Goal: Information Seeking & Learning: Learn about a topic

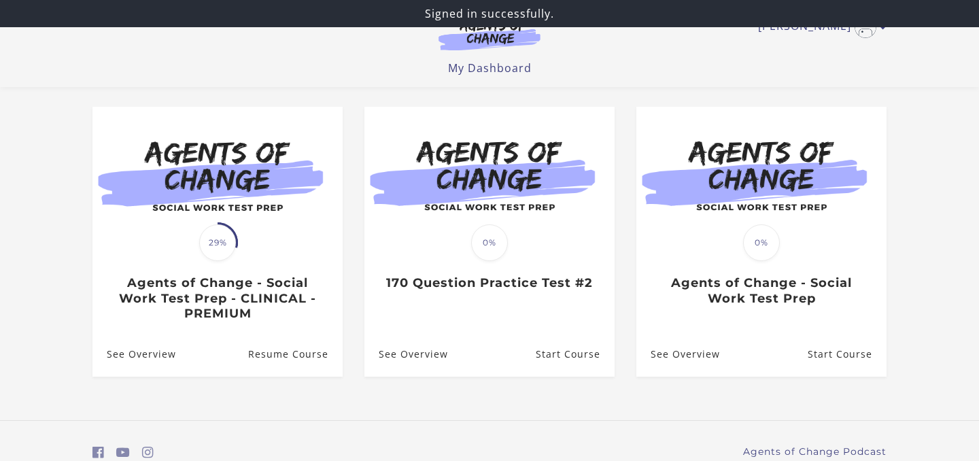
scroll to position [99, 0]
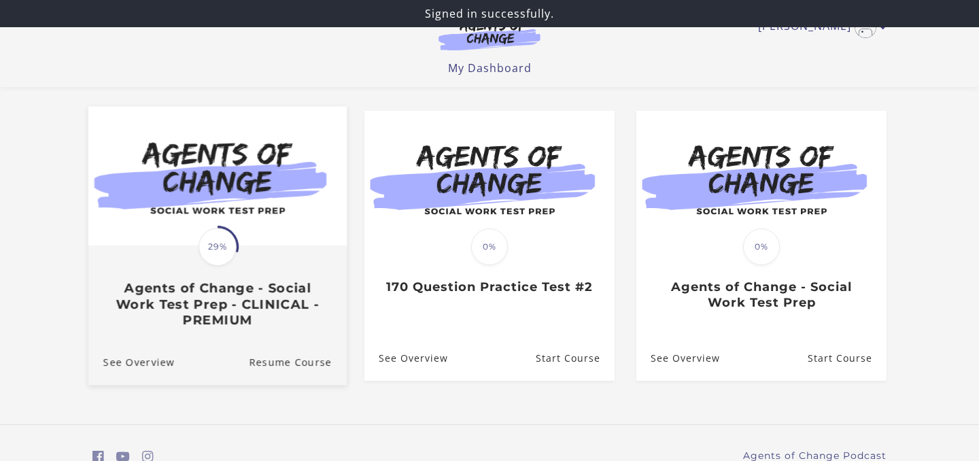
click at [245, 295] on h3 "Agents of Change - Social Work Test Prep - CLINICAL - PREMIUM" at bounding box center [217, 305] width 228 height 48
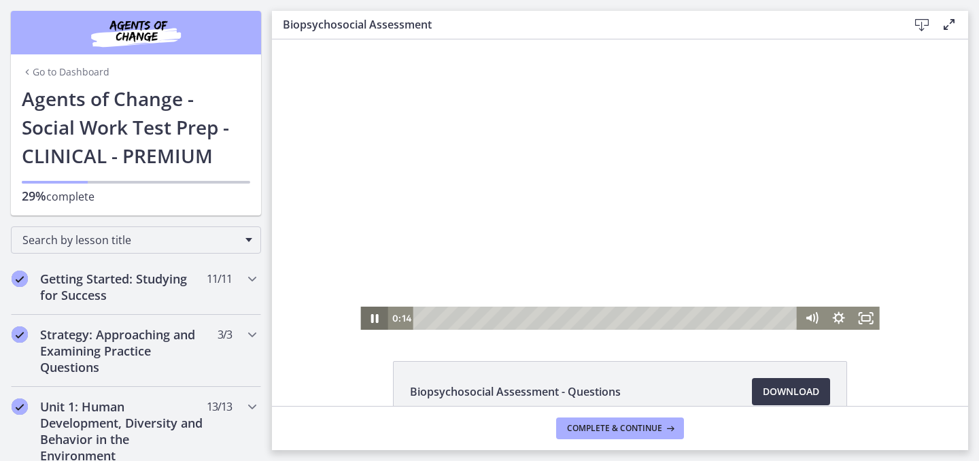
click at [376, 320] on icon "Pause" at bounding box center [373, 318] width 7 height 9
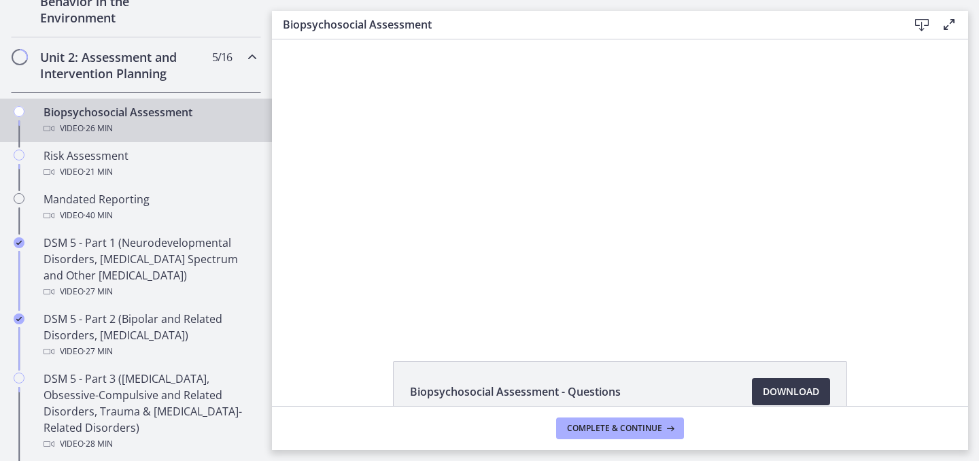
scroll to position [286, 0]
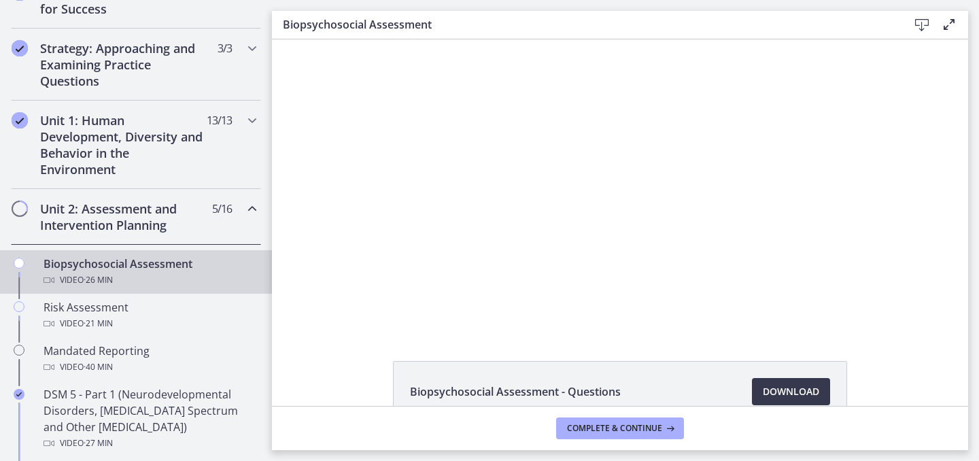
click at [249, 206] on icon "Chapters" at bounding box center [252, 208] width 16 height 16
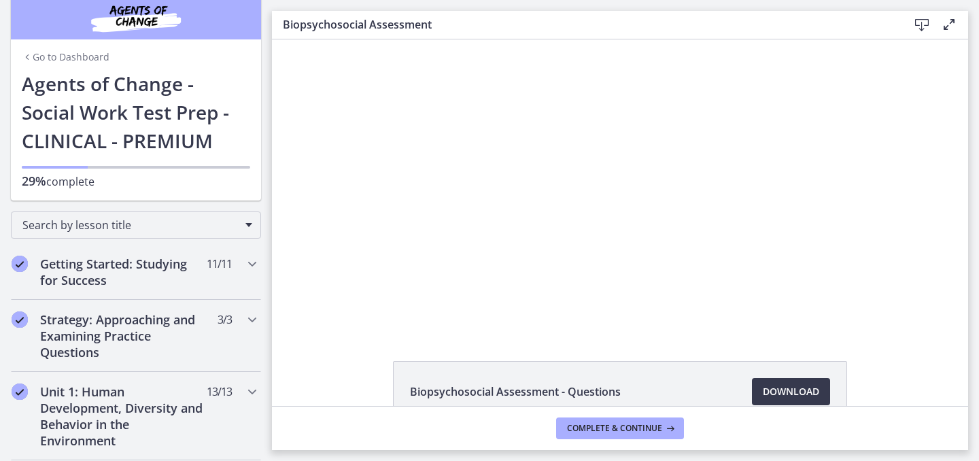
scroll to position [0, 0]
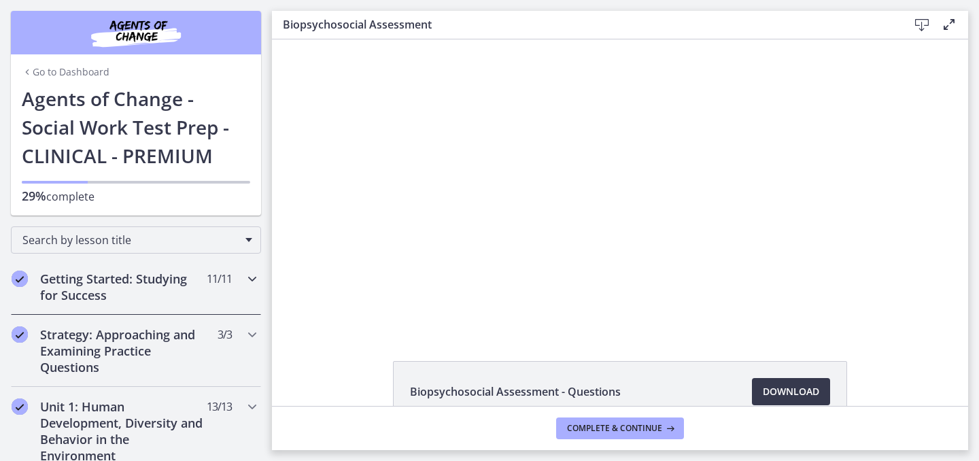
click at [251, 276] on icon "Chapters" at bounding box center [252, 278] width 16 height 16
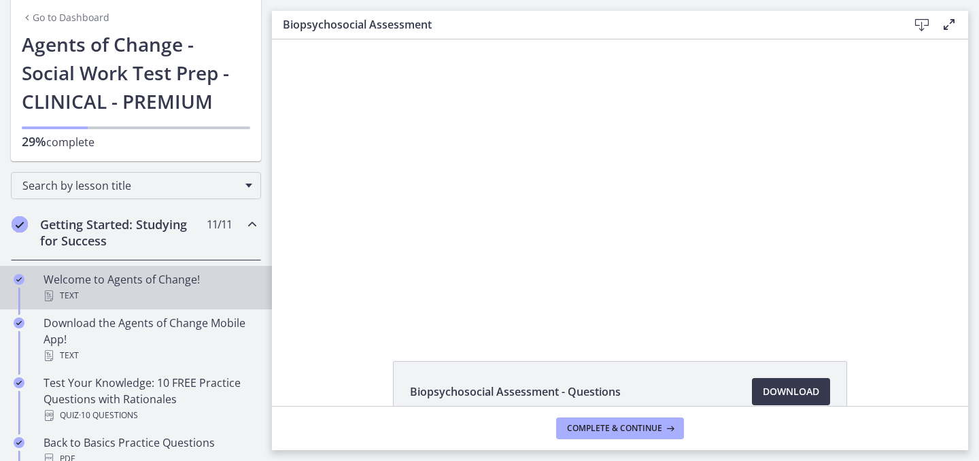
scroll to position [55, 0]
click at [149, 283] on div "Welcome to Agents of Change! Text" at bounding box center [149, 286] width 212 height 33
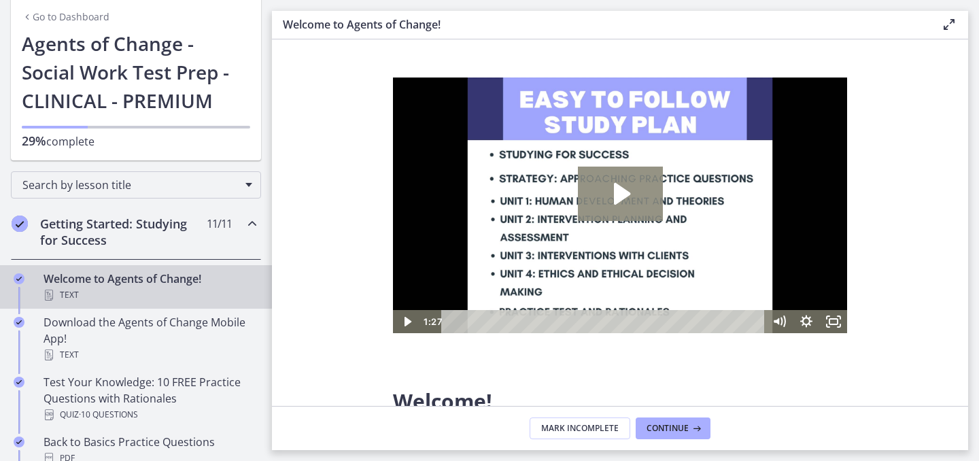
click at [630, 210] on icon "Play Video: c1o6hcmjueu5qasqsu00.mp4" at bounding box center [620, 193] width 85 height 54
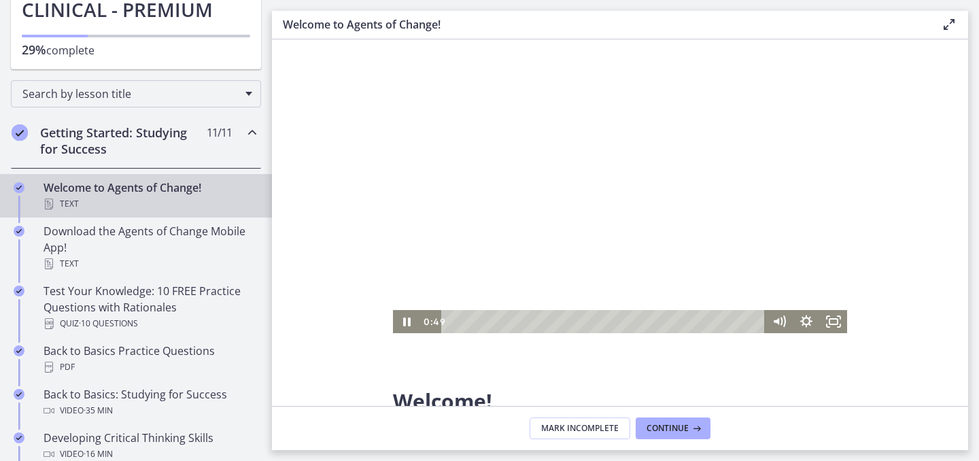
scroll to position [181, 0]
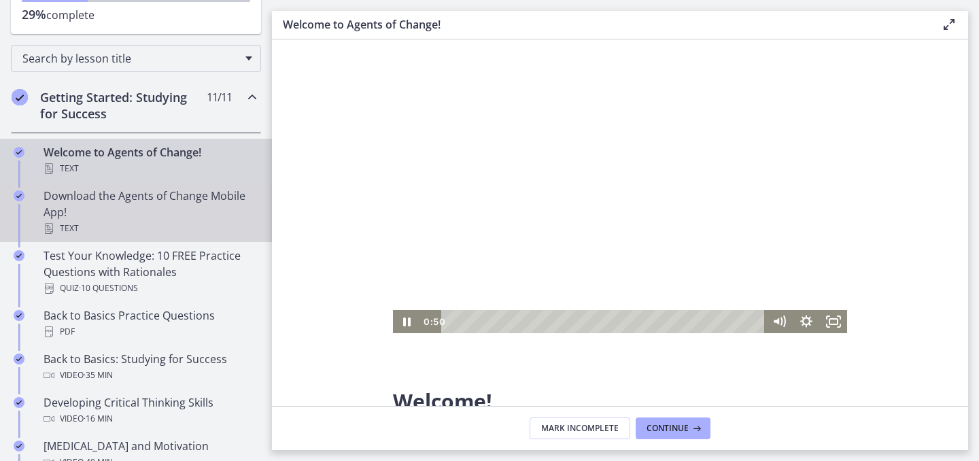
click at [166, 203] on div "Download the Agents of Change Mobile App! Text" at bounding box center [149, 212] width 212 height 49
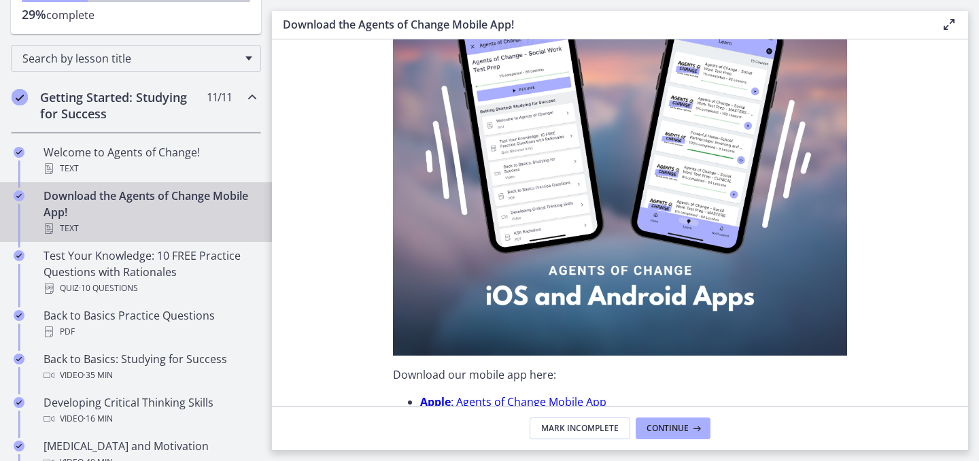
scroll to position [147, 0]
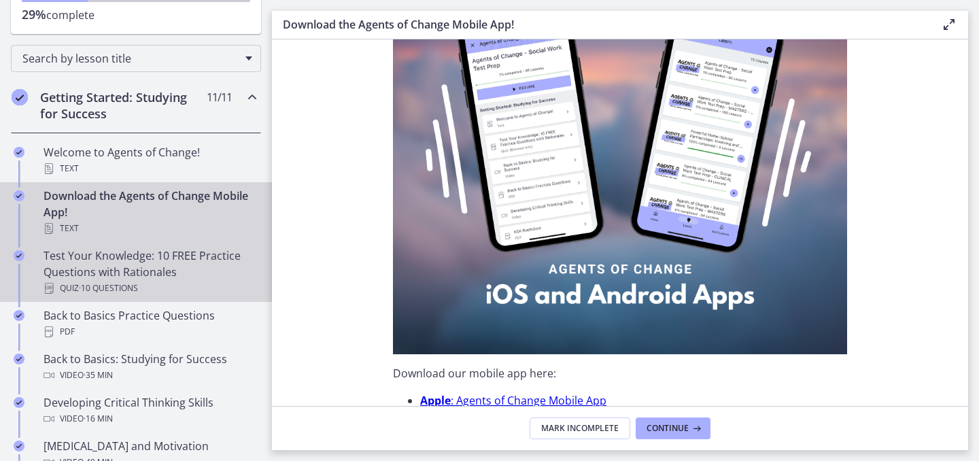
click at [236, 284] on div "Quiz · 10 Questions" at bounding box center [149, 288] width 212 height 16
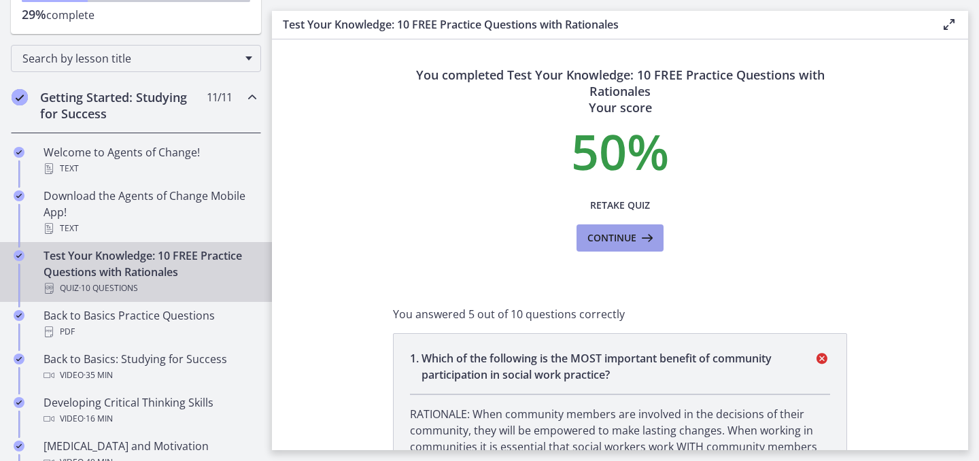
click at [645, 241] on icon at bounding box center [645, 238] width 19 height 16
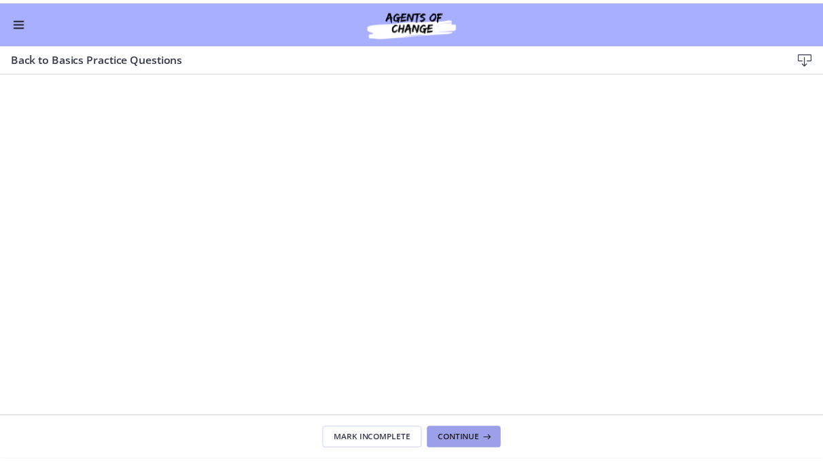
scroll to position [178, 0]
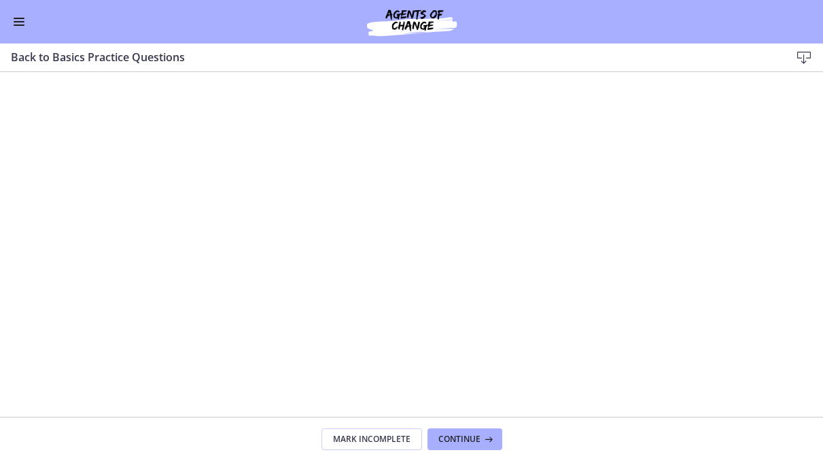
click at [17, 24] on span "Enable menu" at bounding box center [19, 24] width 11 height 1
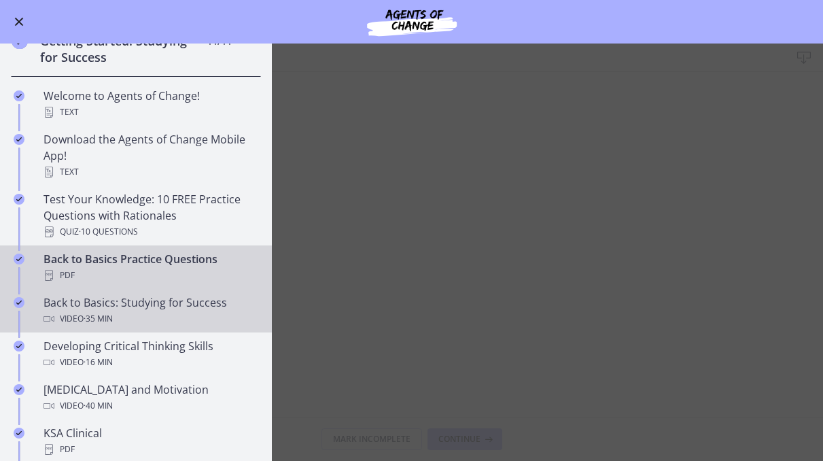
click at [144, 318] on div "Video · 35 min" at bounding box center [149, 319] width 212 height 16
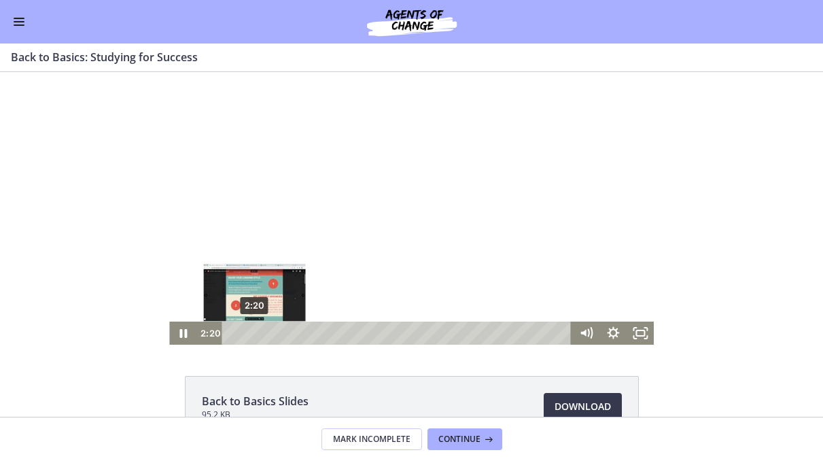
click at [254, 332] on div "2:20" at bounding box center [398, 332] width 333 height 23
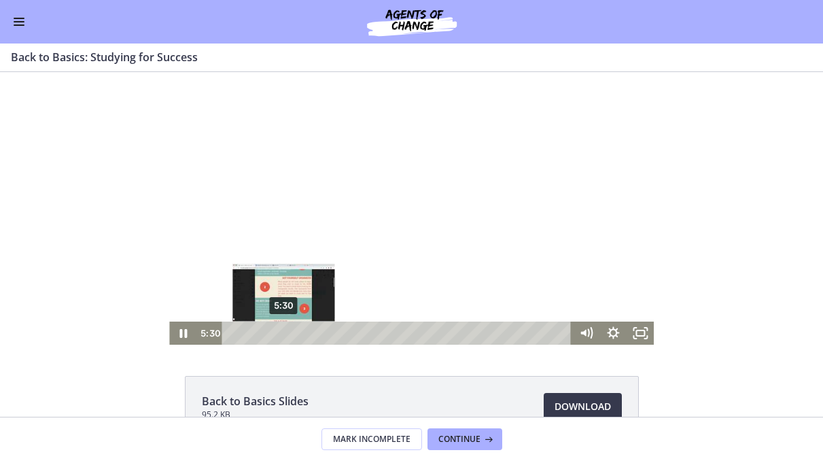
click at [284, 332] on div "5:30" at bounding box center [398, 332] width 333 height 23
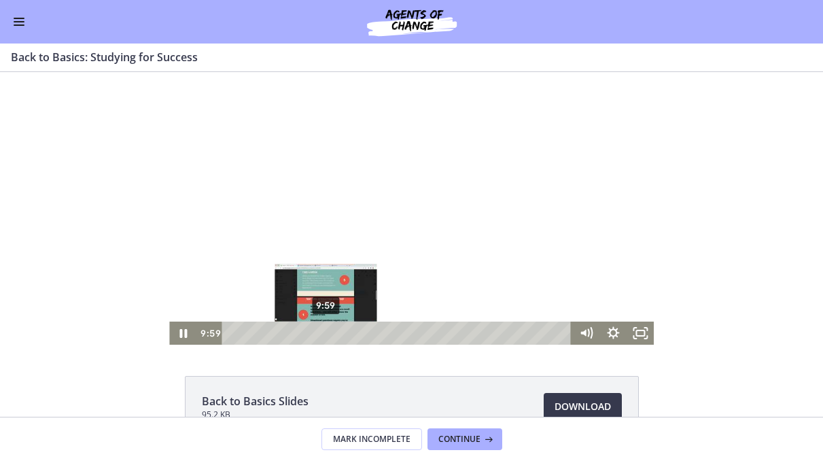
click at [326, 336] on div "9:59" at bounding box center [398, 332] width 333 height 23
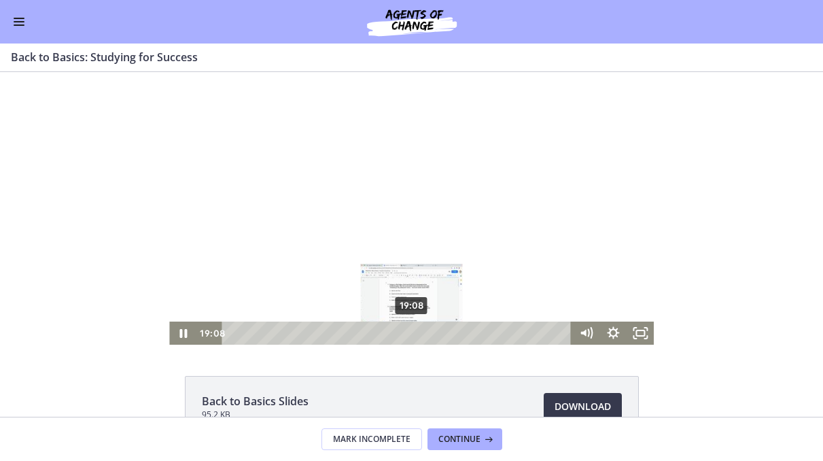
click at [413, 335] on div "19:08" at bounding box center [398, 332] width 333 height 23
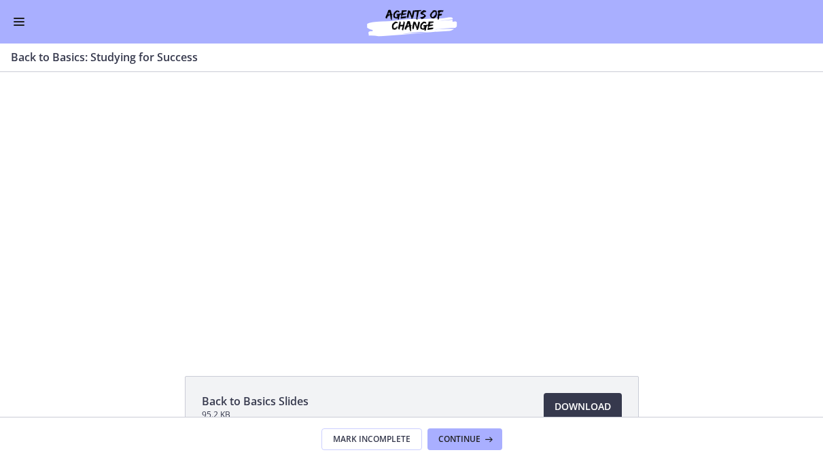
click at [7, 11] on div "Go to Dashboard" at bounding box center [411, 21] width 823 height 43
click at [10, 18] on div "Go to Dashboard" at bounding box center [411, 21] width 823 height 43
click at [11, 18] on button "Enable menu" at bounding box center [19, 22] width 16 height 16
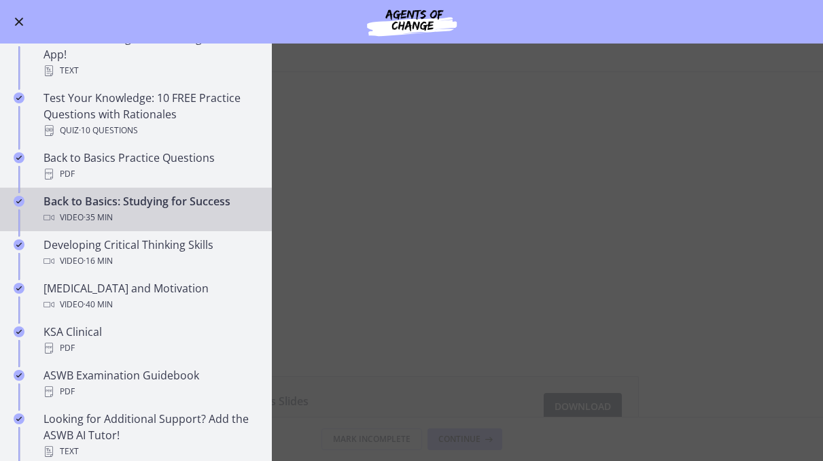
scroll to position [280, 0]
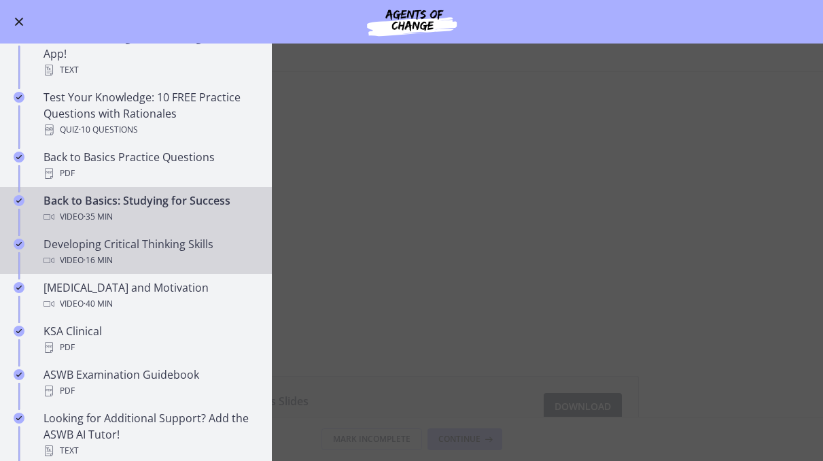
click at [119, 243] on div "Developing Critical Thinking Skills Video · 16 min" at bounding box center [149, 252] width 212 height 33
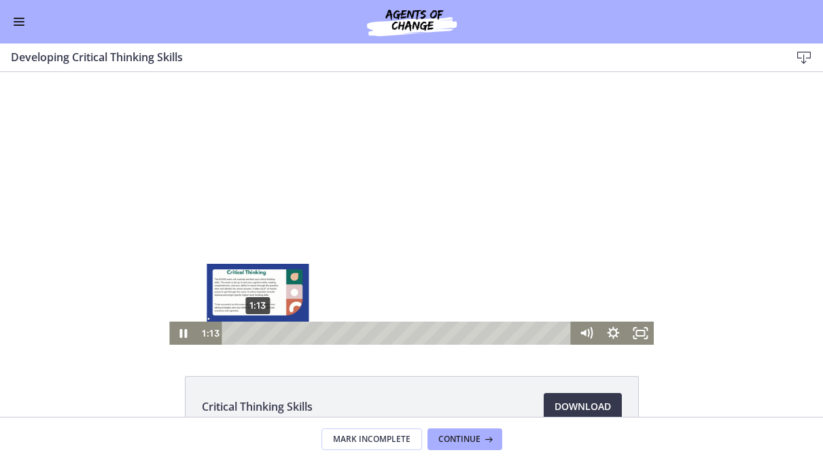
click at [258, 332] on div "1:13" at bounding box center [398, 332] width 333 height 23
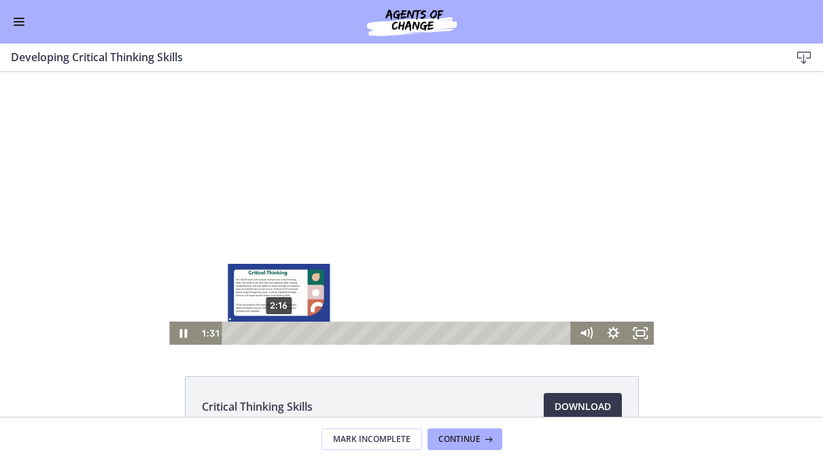
click at [280, 331] on div "2:16" at bounding box center [398, 332] width 333 height 23
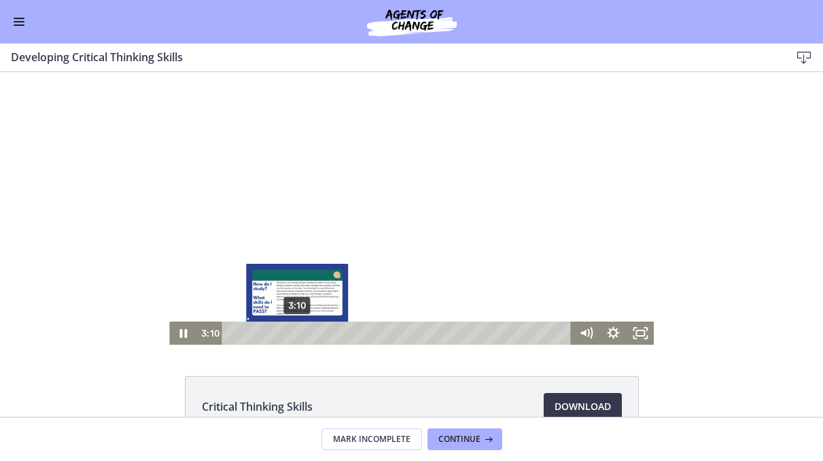
click at [298, 333] on div "3:10" at bounding box center [398, 332] width 333 height 23
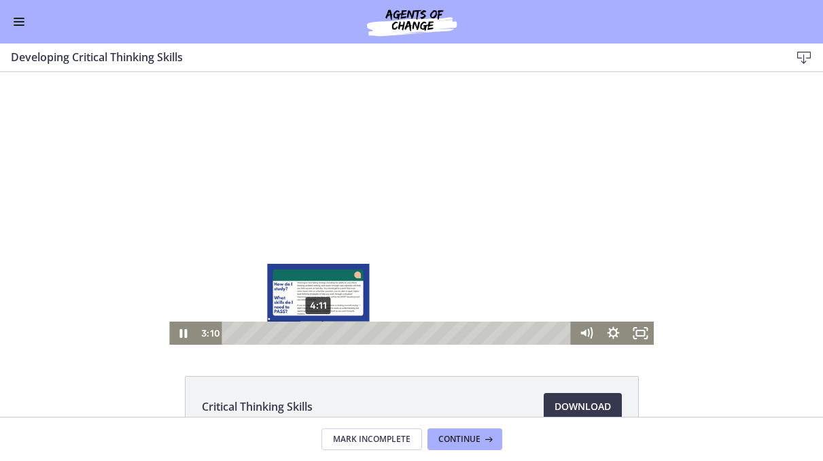
click at [321, 332] on div "4:11" at bounding box center [398, 332] width 333 height 23
click at [327, 331] on div "4:34" at bounding box center [398, 332] width 333 height 23
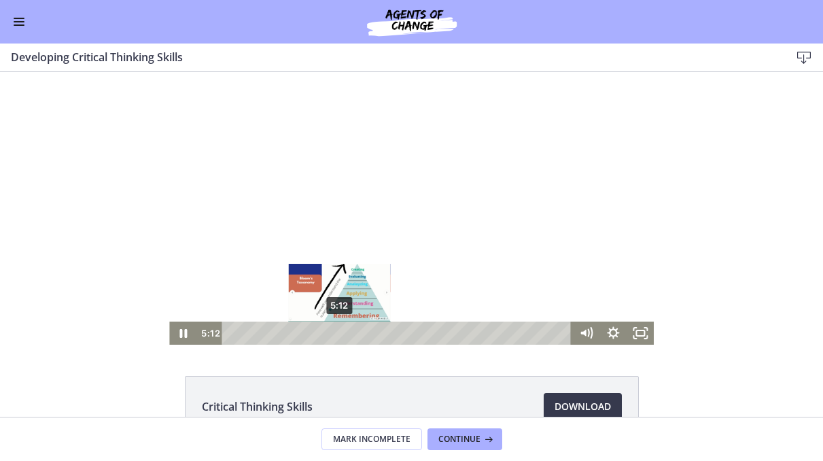
click at [340, 332] on div "5:12" at bounding box center [398, 332] width 333 height 23
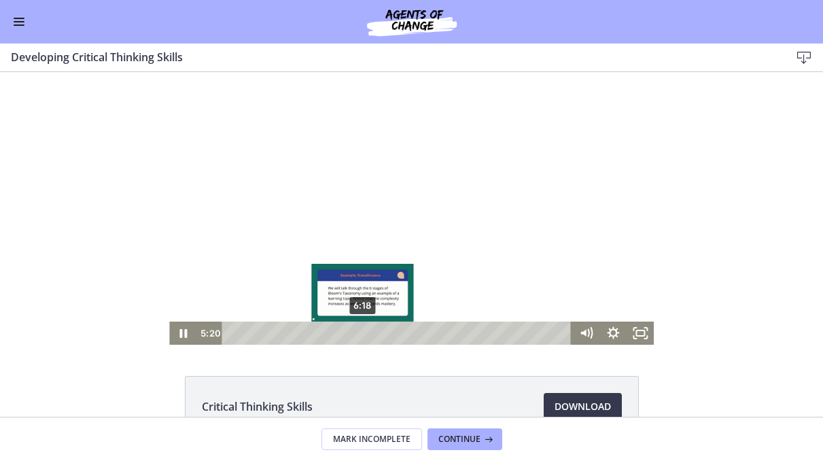
click at [363, 334] on div "6:18" at bounding box center [398, 332] width 333 height 23
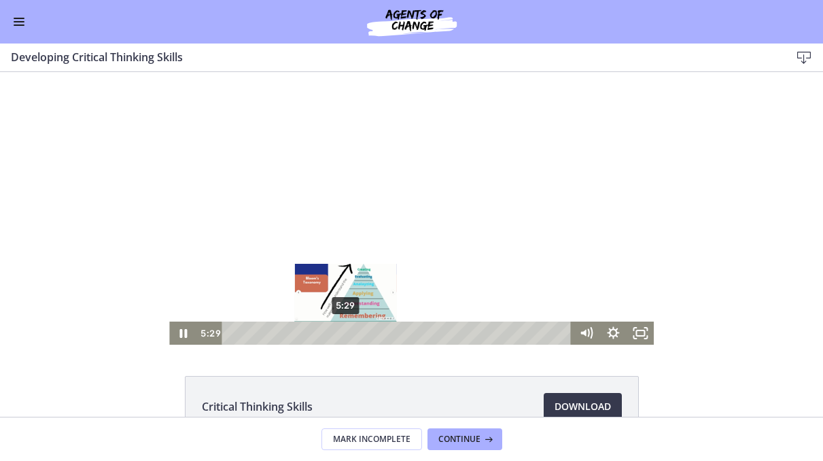
click at [346, 336] on div "5:29" at bounding box center [398, 332] width 333 height 23
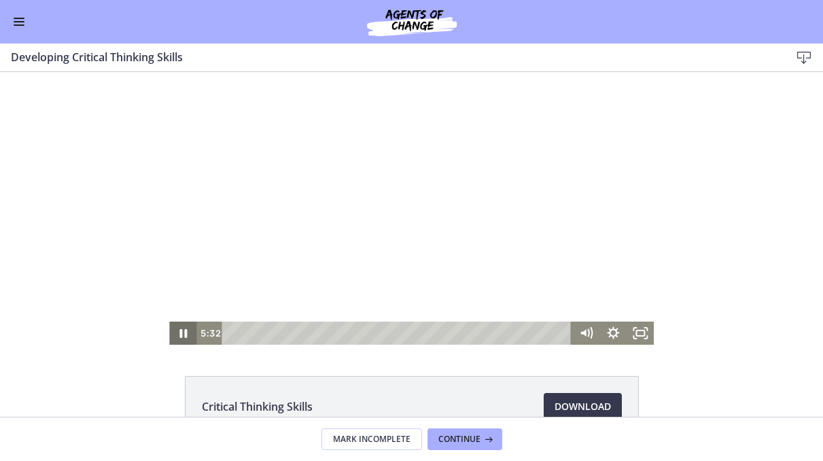
click at [179, 337] on icon "Pause" at bounding box center [182, 332] width 27 height 23
click at [179, 337] on icon "Play Video" at bounding box center [184, 333] width 33 height 28
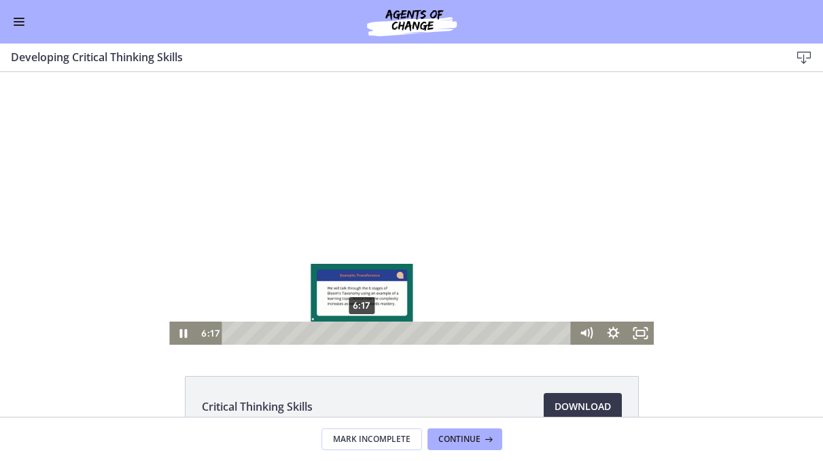
click at [362, 334] on div "6:17" at bounding box center [398, 332] width 333 height 23
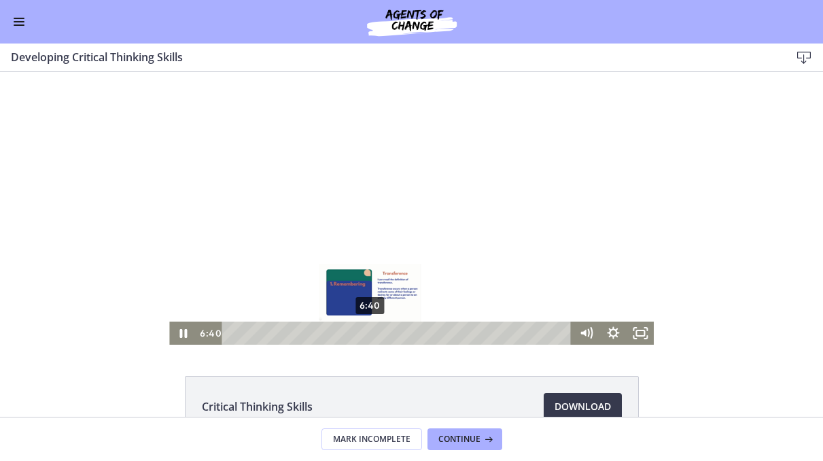
click at [370, 332] on div "6:40" at bounding box center [398, 332] width 333 height 23
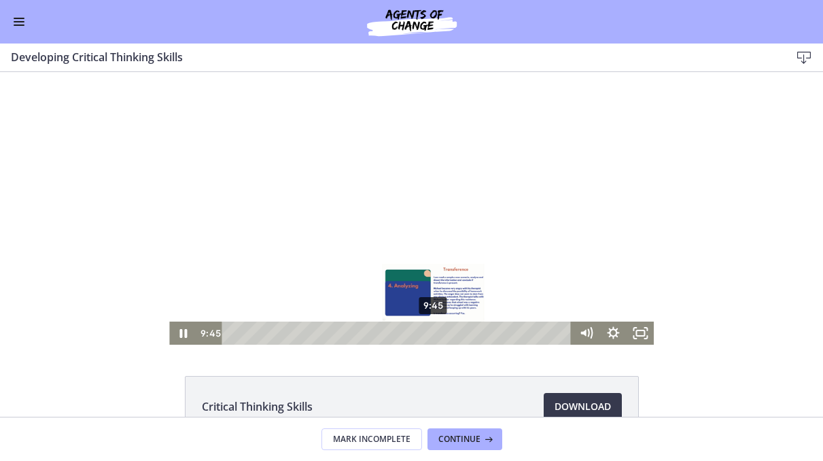
click at [434, 330] on div "9:45" at bounding box center [398, 332] width 333 height 23
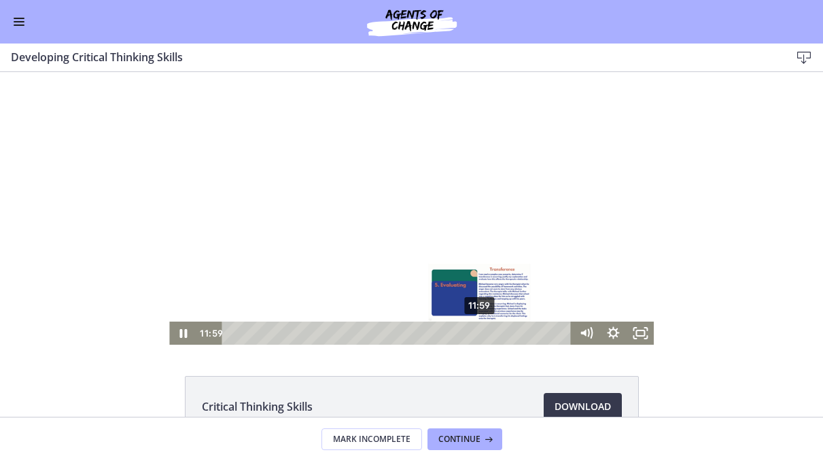
click at [480, 330] on div "11:59" at bounding box center [398, 332] width 333 height 23
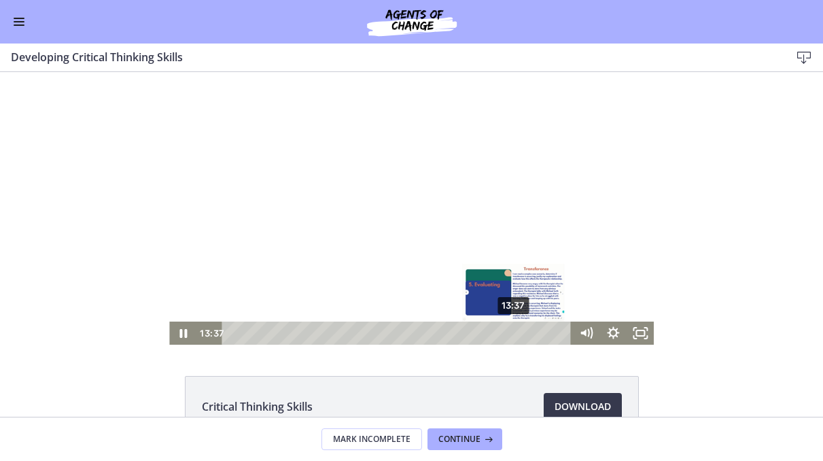
click at [514, 330] on div "13:37" at bounding box center [398, 332] width 333 height 23
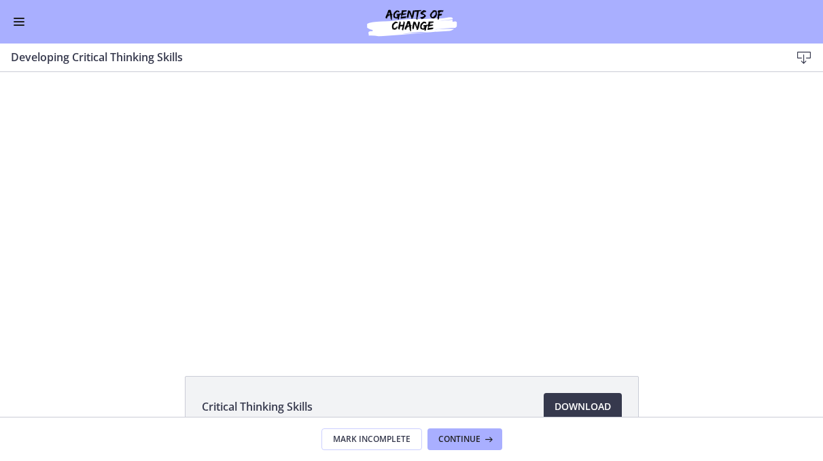
click at [18, 20] on button "Enable menu" at bounding box center [19, 22] width 16 height 16
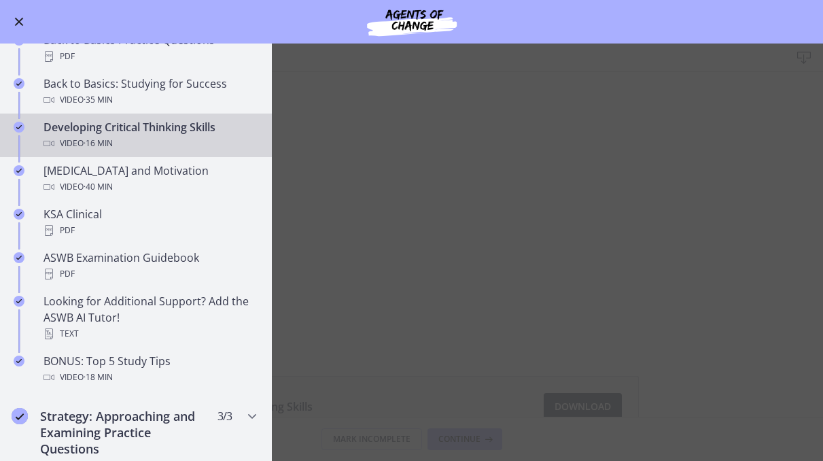
scroll to position [408, 0]
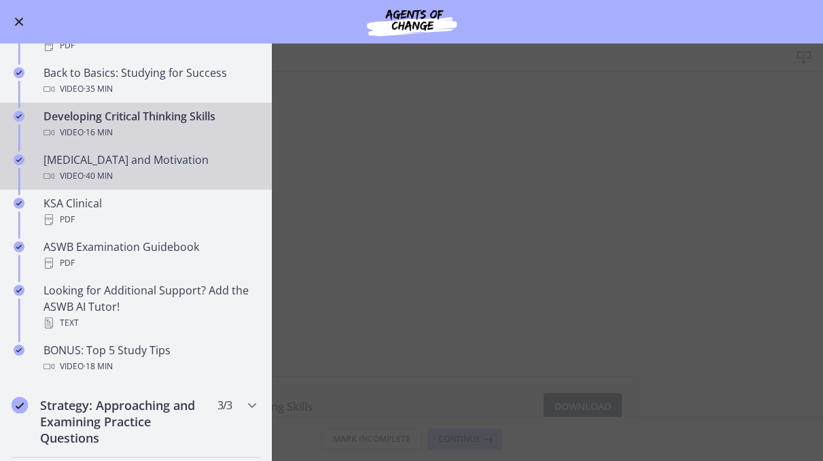
click at [133, 165] on div "[MEDICAL_DATA] and Motivation Video · 40 min" at bounding box center [149, 168] width 212 height 33
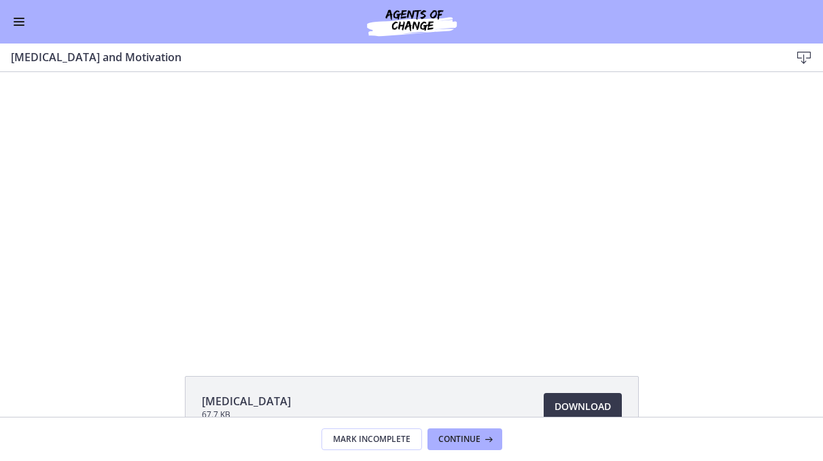
click at [11, 15] on button "Enable menu" at bounding box center [19, 22] width 16 height 16
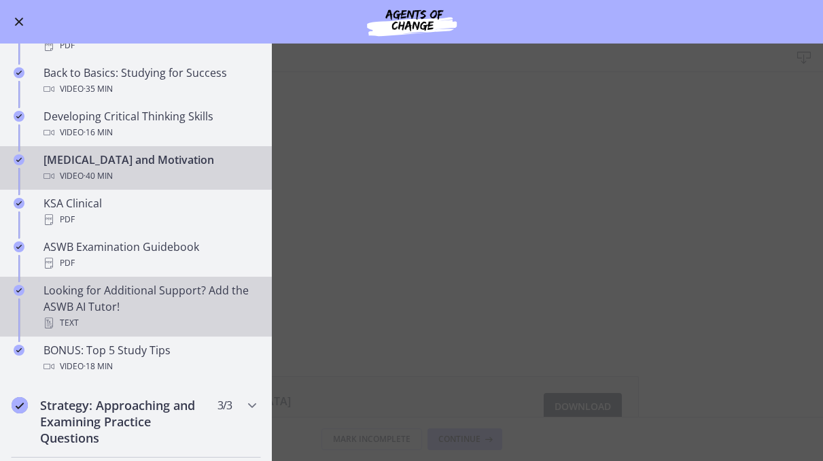
scroll to position [440, 0]
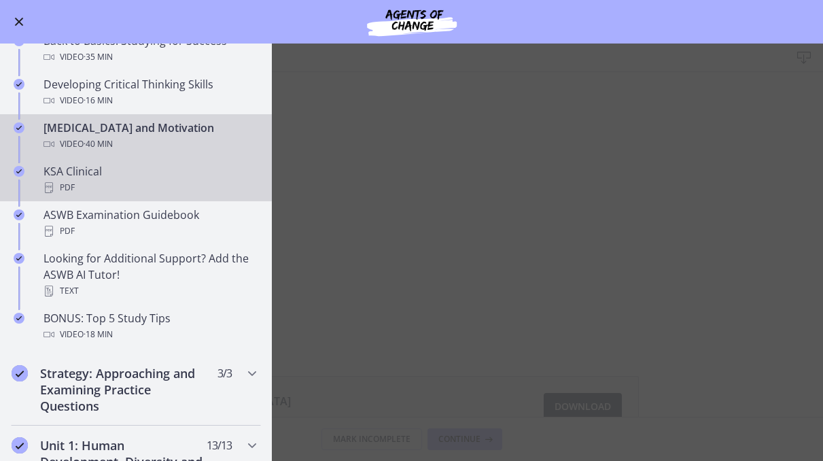
click at [128, 184] on div "PDF" at bounding box center [149, 187] width 212 height 16
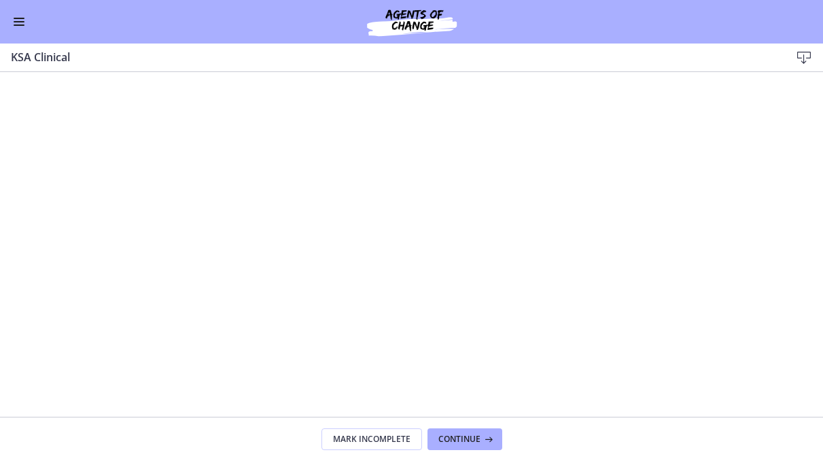
click at [801, 58] on icon at bounding box center [804, 58] width 16 height 16
click at [18, 26] on button "Enable menu" at bounding box center [19, 22] width 16 height 16
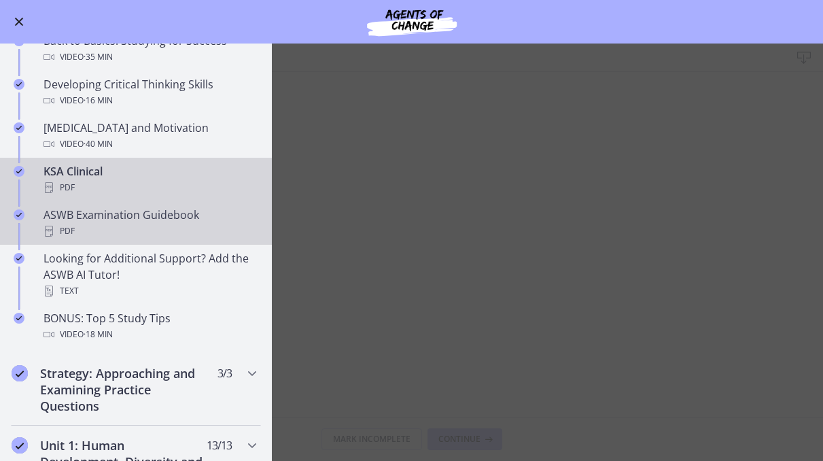
click at [101, 240] on link "ASWB Examination Guidebook PDF" at bounding box center [136, 222] width 272 height 43
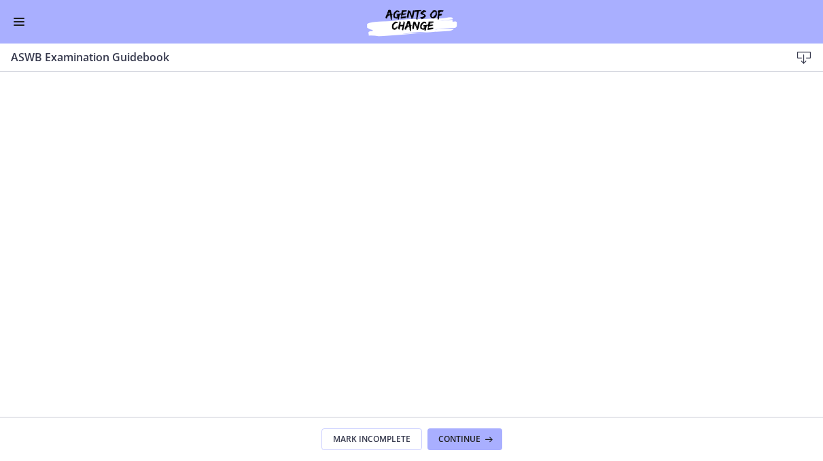
click at [20, 22] on span "Enable menu" at bounding box center [19, 21] width 11 height 1
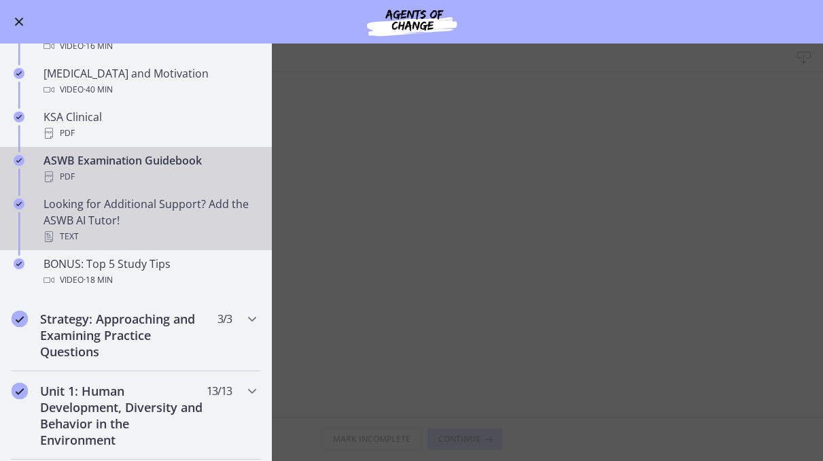
scroll to position [499, 0]
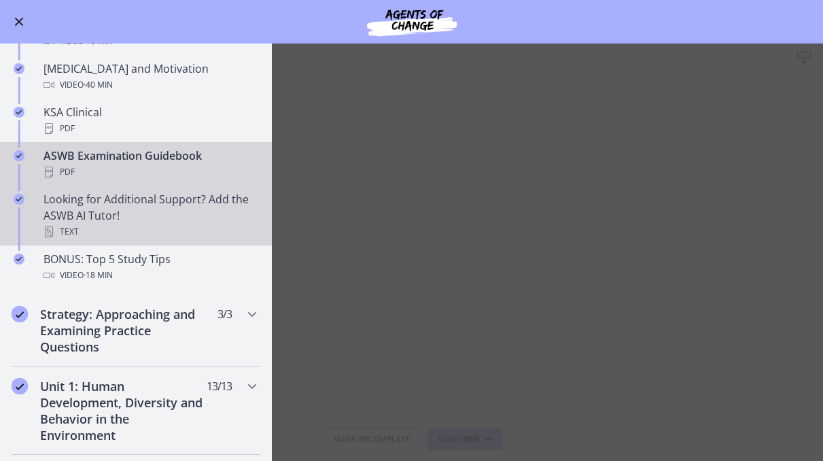
click at [116, 201] on div "Looking for Additional Support? Add the ASWB AI Tutor! Text" at bounding box center [149, 215] width 212 height 49
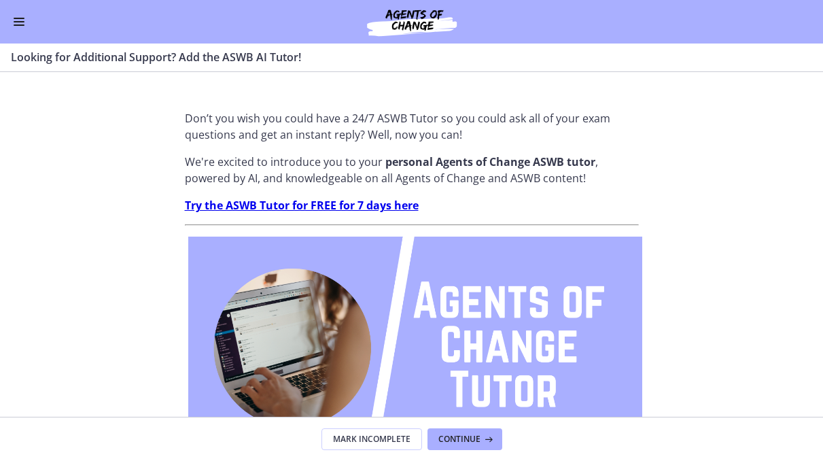
click at [12, 22] on button "Enable menu" at bounding box center [19, 22] width 16 height 16
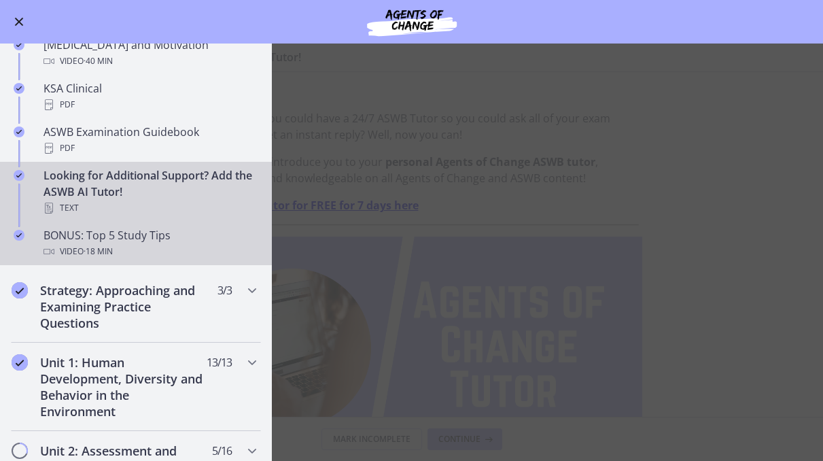
scroll to position [526, 0]
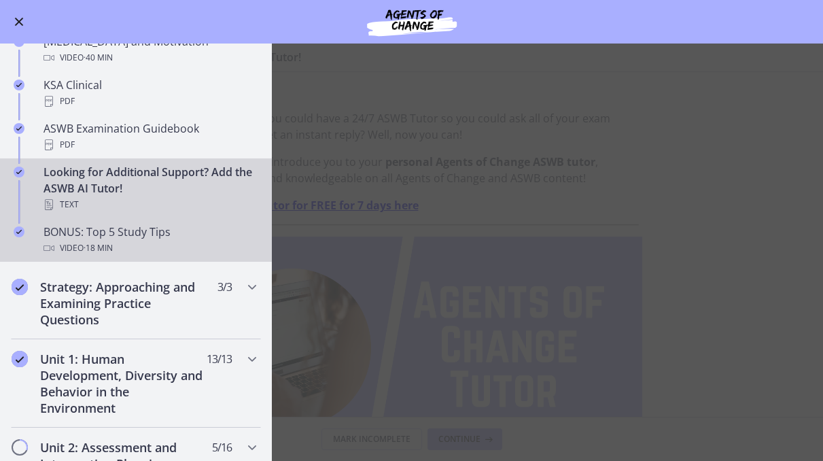
click at [92, 243] on span "· 18 min" at bounding box center [98, 248] width 29 height 16
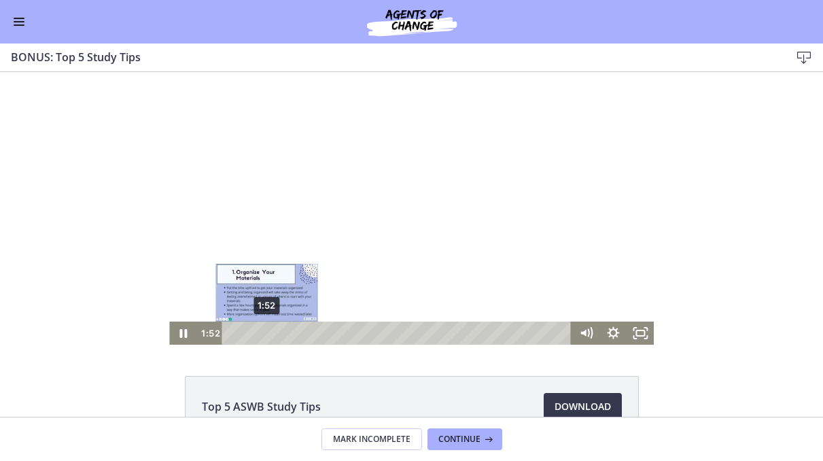
click at [290, 332] on div "1:52" at bounding box center [398, 332] width 333 height 23
drag, startPoint x: 290, startPoint y: 332, endPoint x: 270, endPoint y: 331, distance: 19.7
click at [270, 331] on div "Playbar" at bounding box center [269, 332] width 7 height 7
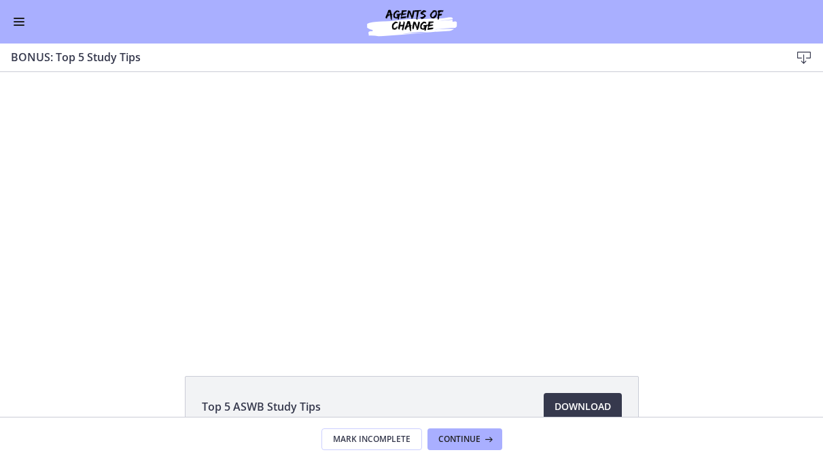
click at [21, 22] on span "Enable menu" at bounding box center [19, 21] width 11 height 1
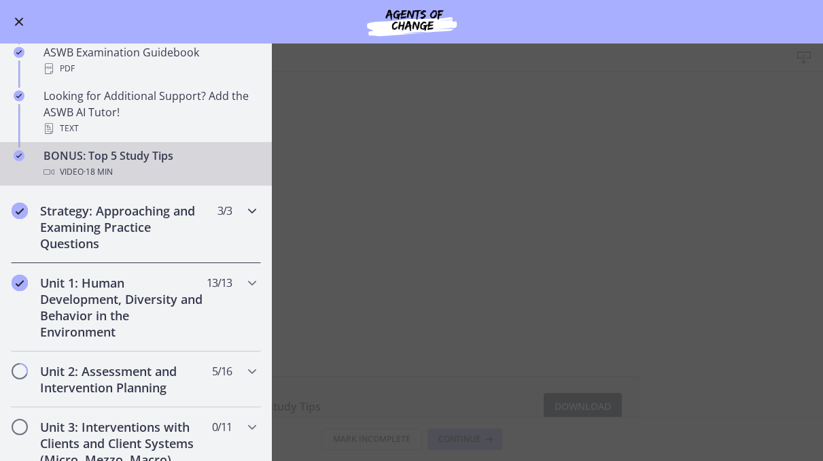
scroll to position [606, 0]
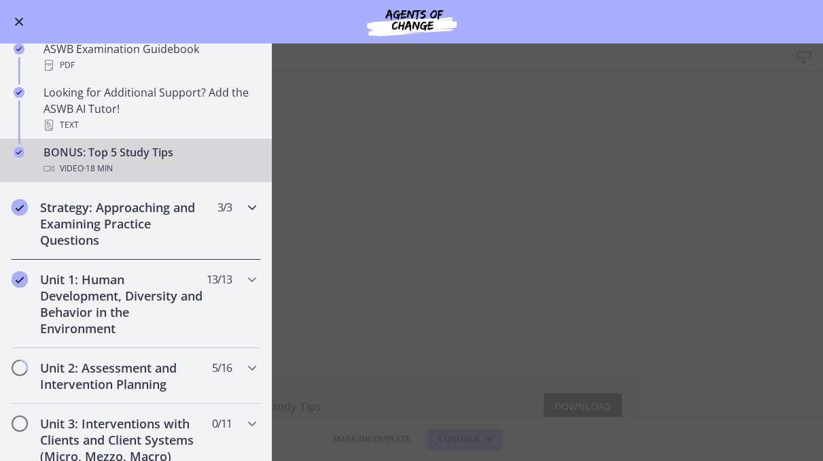
click at [121, 225] on h2 "Strategy: Approaching and Examining Practice Questions" at bounding box center [123, 223] width 166 height 49
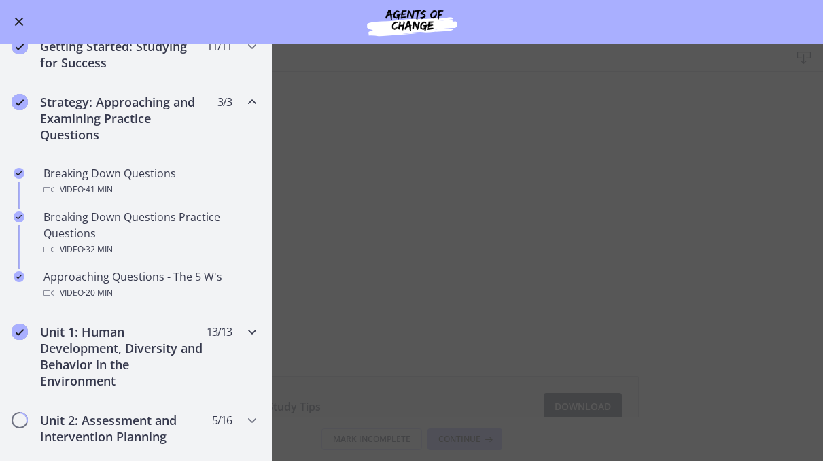
scroll to position [159, 0]
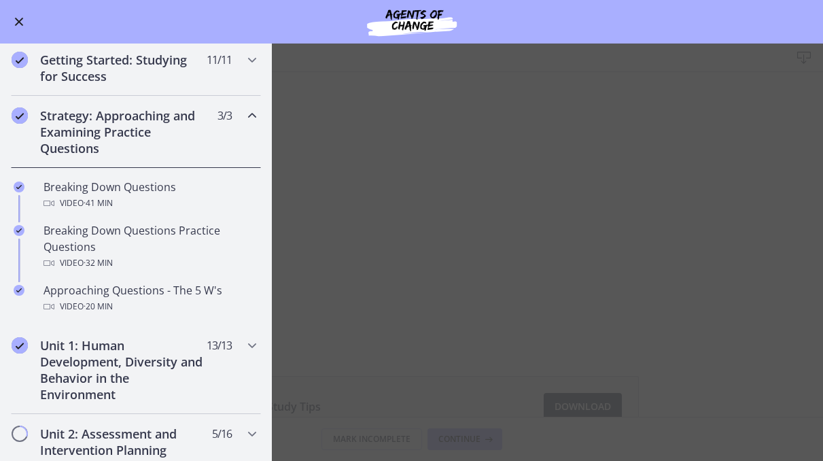
click at [407, 250] on main "BONUS: Top 5 Study Tips Download Enable fullscreen Top 5 ASWB Study Tips Downlo…" at bounding box center [411, 251] width 823 height 417
click at [366, 280] on main "BONUS: Top 5 Study Tips Download Enable fullscreen Top 5 ASWB Study Tips Downlo…" at bounding box center [411, 251] width 823 height 417
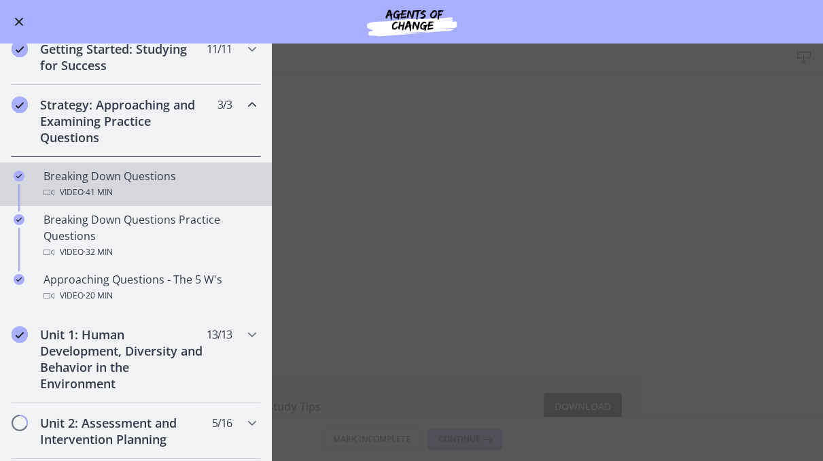
scroll to position [173, 0]
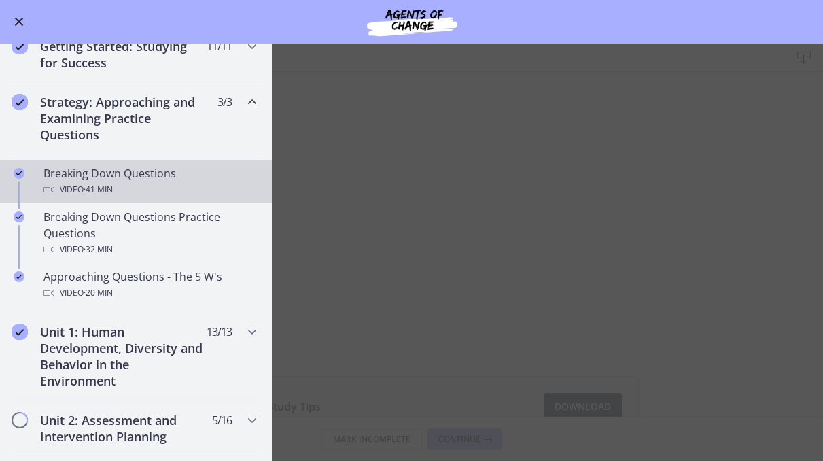
click at [182, 179] on div "Breaking Down Questions Video · 41 min" at bounding box center [149, 181] width 212 height 33
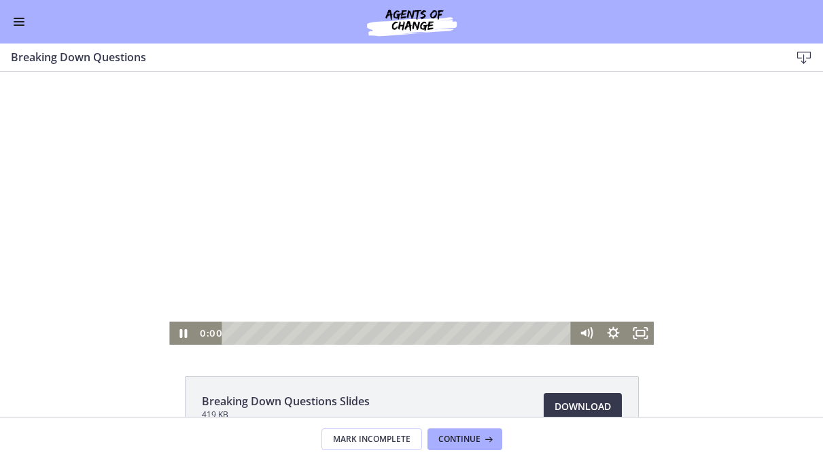
click at [224, 345] on html "Click for sound @keyframes VOLUME_SMALL_WAVE_FLASH { 0% { opacity: 0; } 33% { o…" at bounding box center [411, 208] width 823 height 273
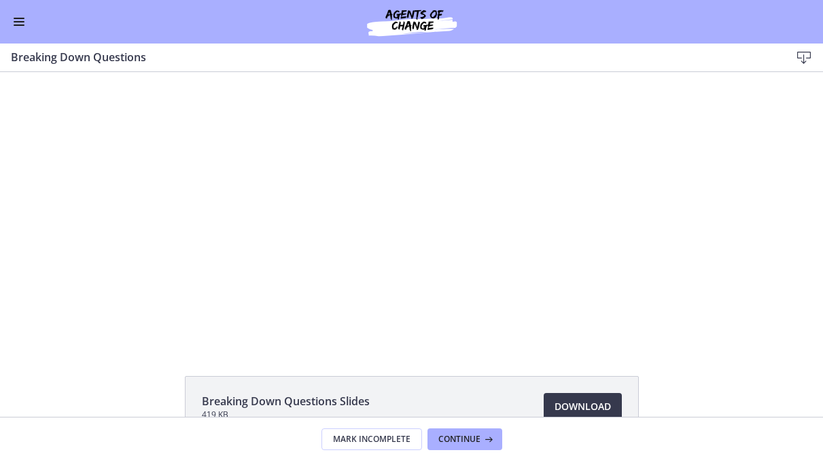
click at [14, 18] on span "Enable menu" at bounding box center [19, 18] width 11 height 1
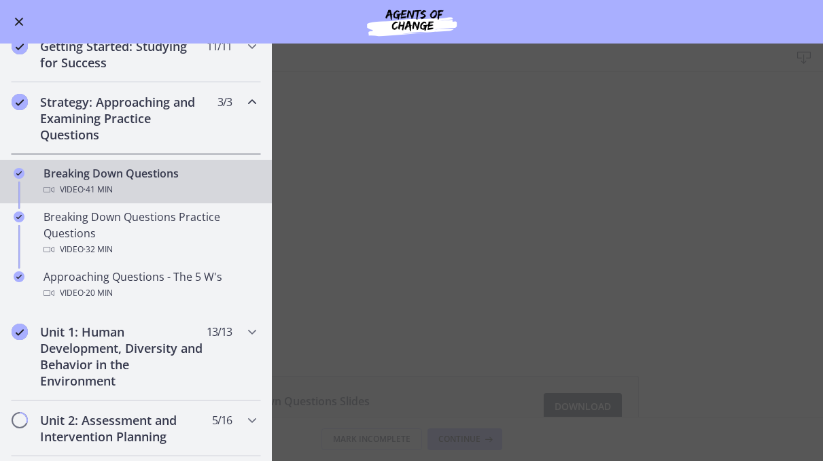
click at [738, 199] on main "Breaking Down Questions Download Enable fullscreen Breaking Down Questions Slid…" at bounding box center [411, 251] width 823 height 417
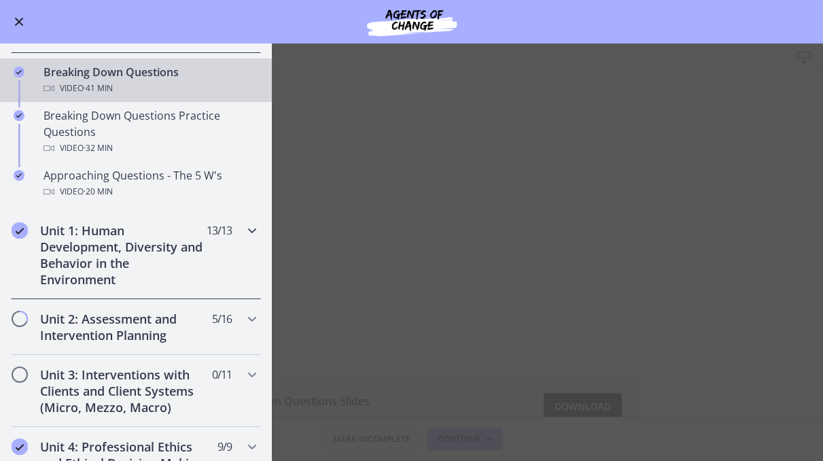
scroll to position [275, 0]
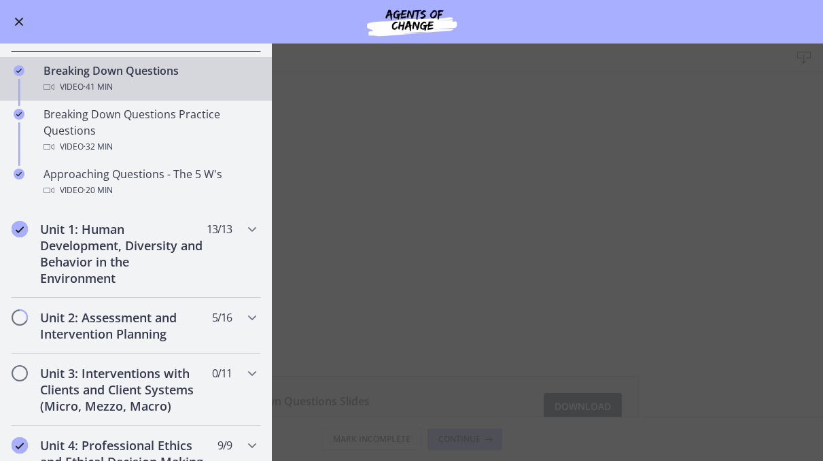
click at [687, 292] on main "Breaking Down Questions Download Enable fullscreen Breaking Down Questions Slid…" at bounding box center [411, 251] width 823 height 417
click at [249, 69] on div "Breaking Down Questions Video · 41 min" at bounding box center [149, 79] width 212 height 33
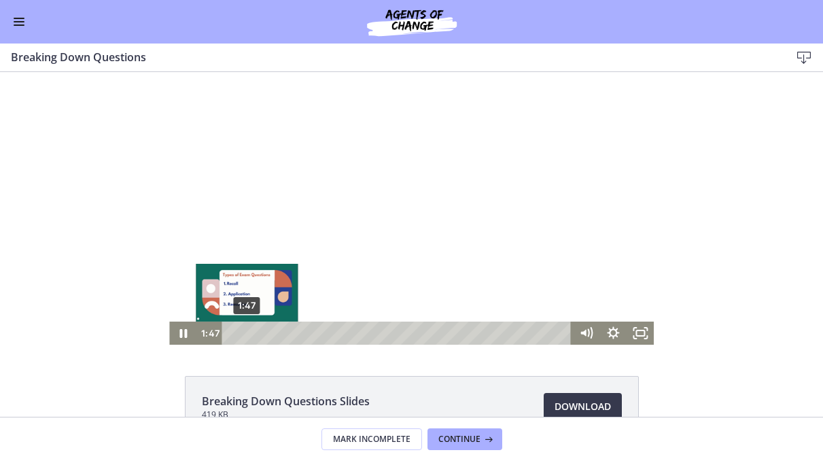
click at [247, 332] on div "1:47" at bounding box center [398, 332] width 333 height 23
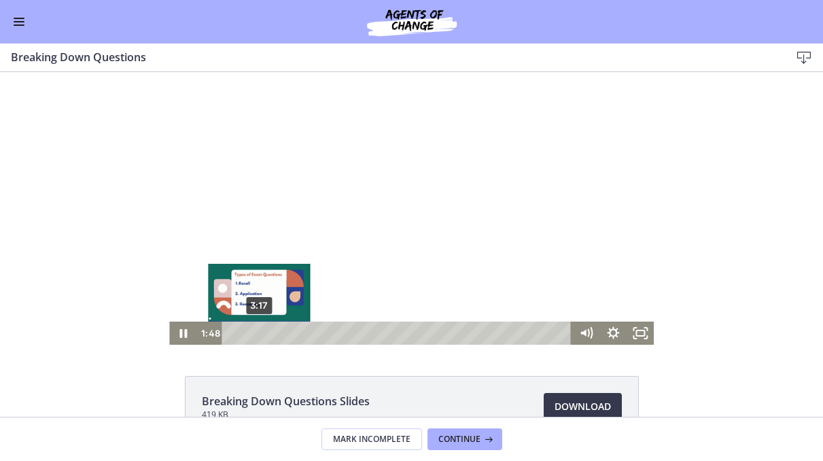
click at [259, 334] on div "3:17" at bounding box center [398, 332] width 333 height 23
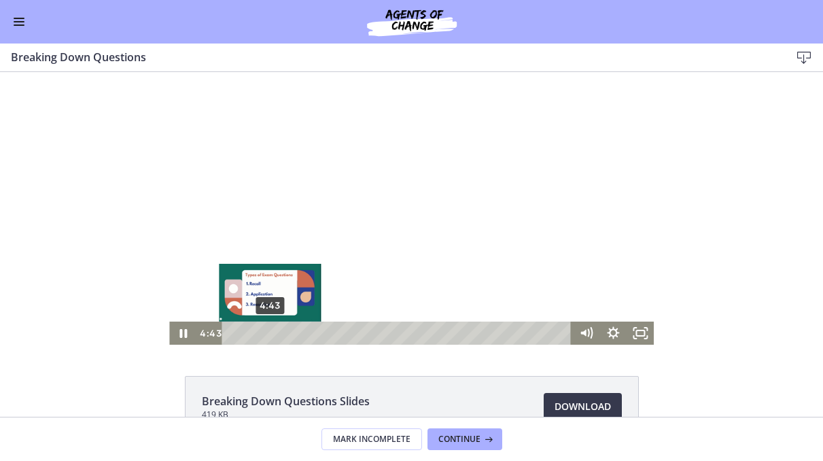
click at [270, 334] on div "4:43" at bounding box center [398, 332] width 333 height 23
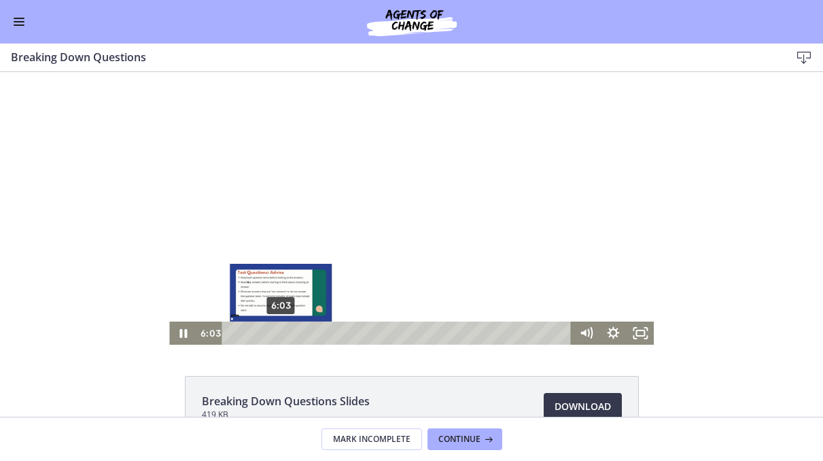
click at [281, 334] on div "6:03" at bounding box center [398, 332] width 333 height 23
click at [289, 331] on div "7:03" at bounding box center [398, 332] width 333 height 23
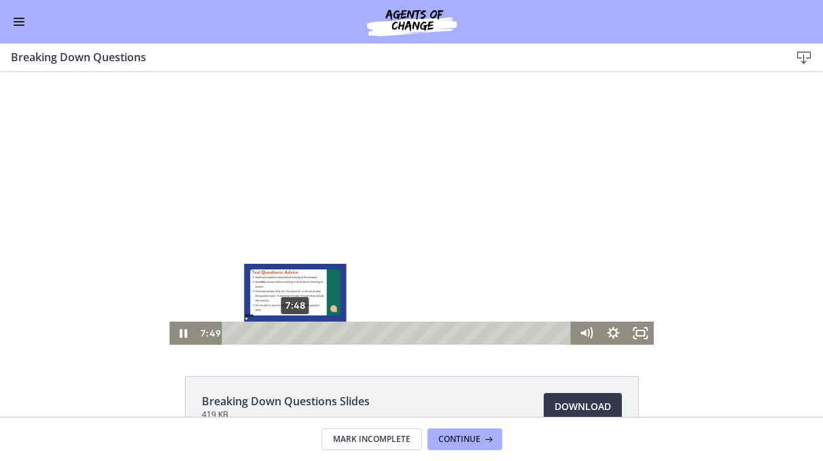
click at [296, 332] on div "7:48" at bounding box center [398, 332] width 333 height 23
click at [306, 334] on div "8:59" at bounding box center [398, 332] width 333 height 23
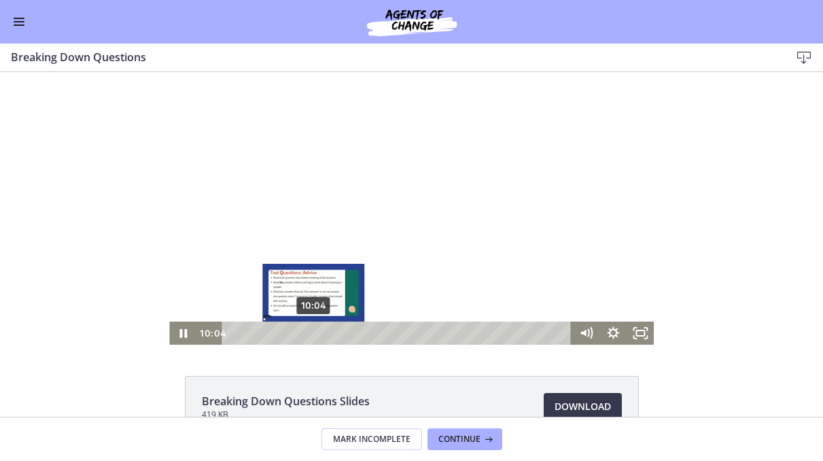
click at [314, 332] on div "10:04" at bounding box center [398, 332] width 333 height 23
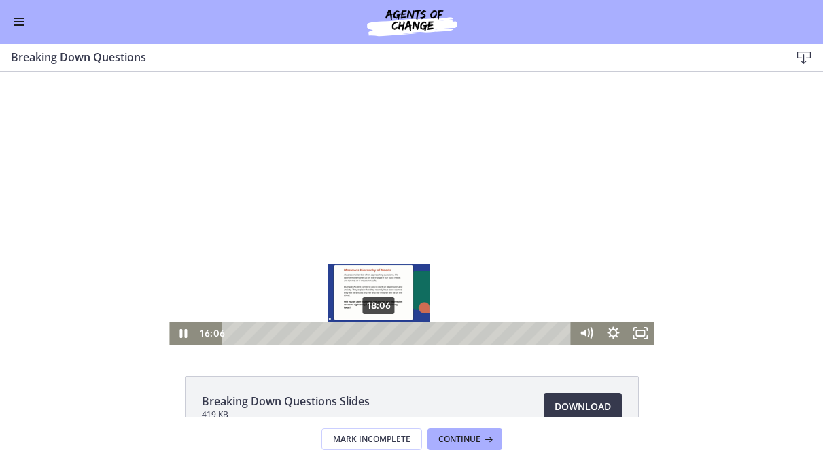
click at [379, 330] on div "18:06" at bounding box center [398, 332] width 333 height 23
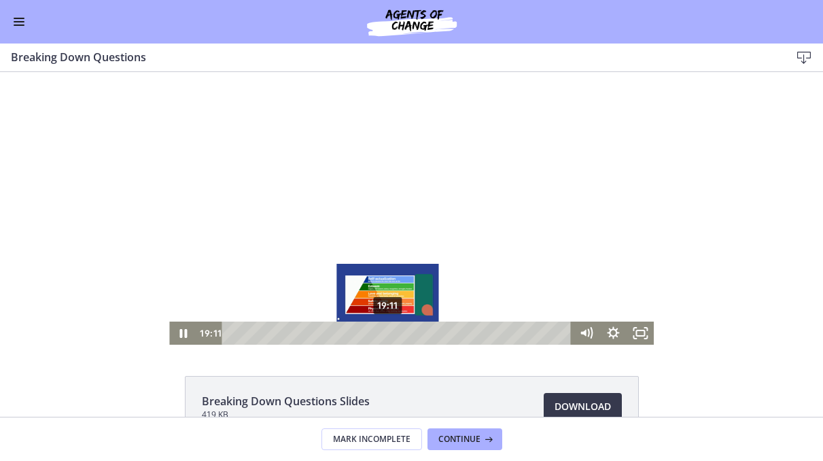
click at [388, 332] on div "19:11" at bounding box center [398, 332] width 333 height 23
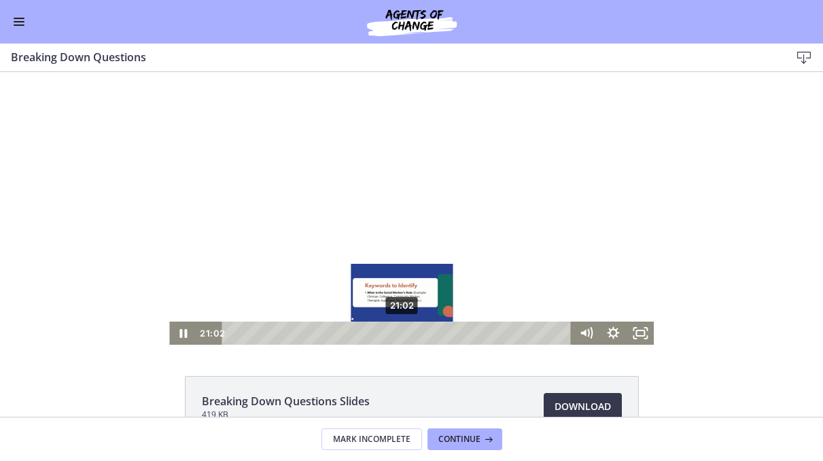
click at [403, 330] on div "21:02" at bounding box center [398, 332] width 333 height 23
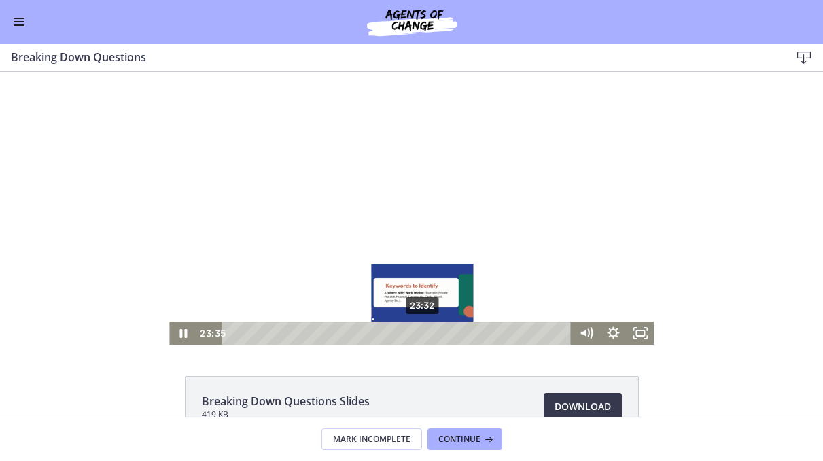
click at [423, 334] on div "23:32" at bounding box center [398, 332] width 333 height 23
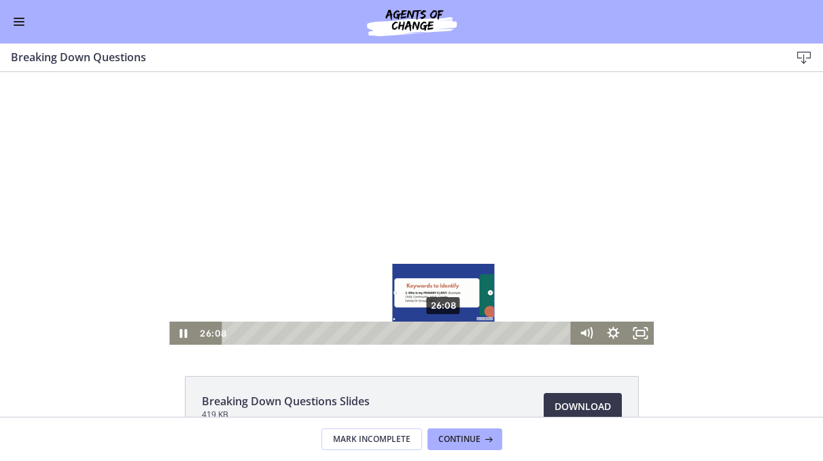
click at [444, 335] on div "26:08" at bounding box center [398, 332] width 333 height 23
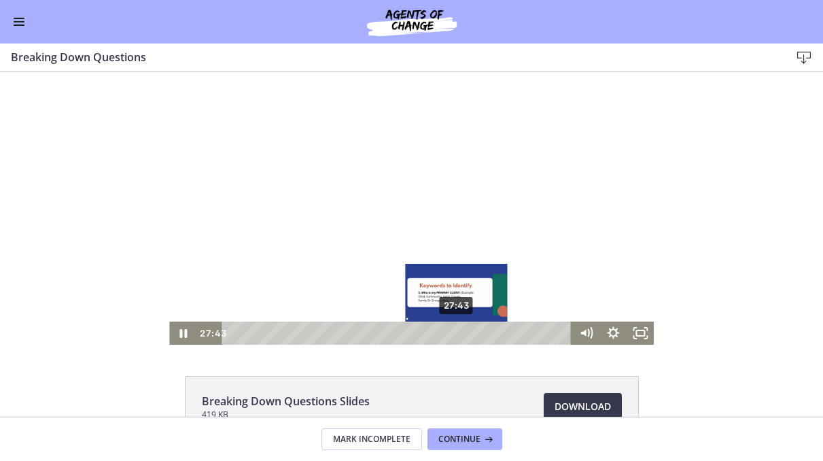
click at [457, 335] on div "27:43" at bounding box center [398, 332] width 333 height 23
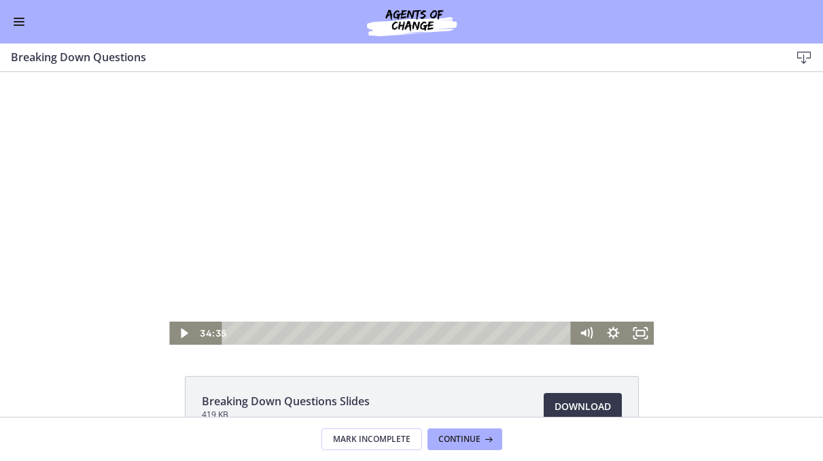
click at [406, 280] on div at bounding box center [411, 208] width 485 height 273
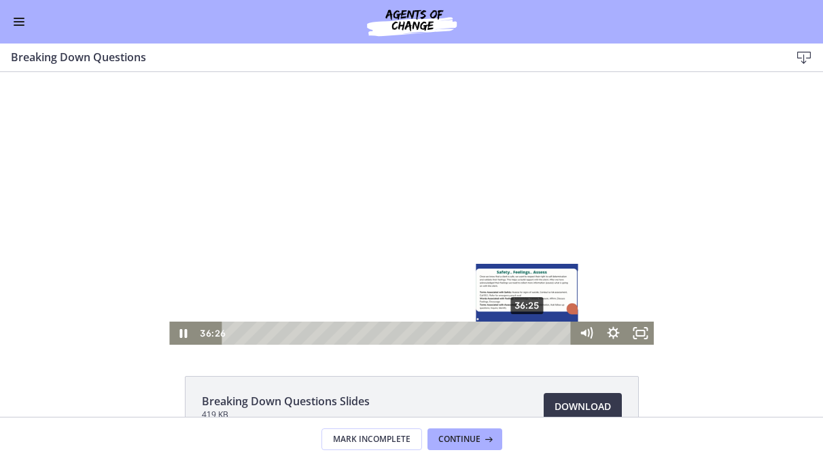
click at [528, 336] on div "36:25" at bounding box center [398, 332] width 333 height 23
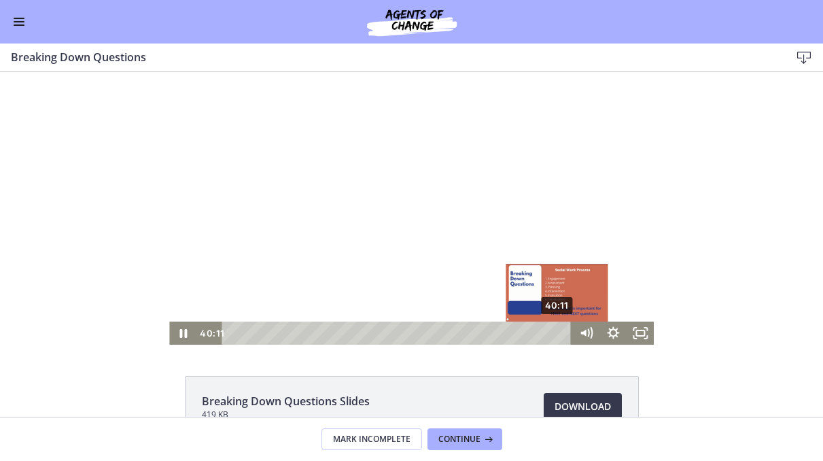
click at [559, 332] on div "40:11" at bounding box center [398, 332] width 333 height 23
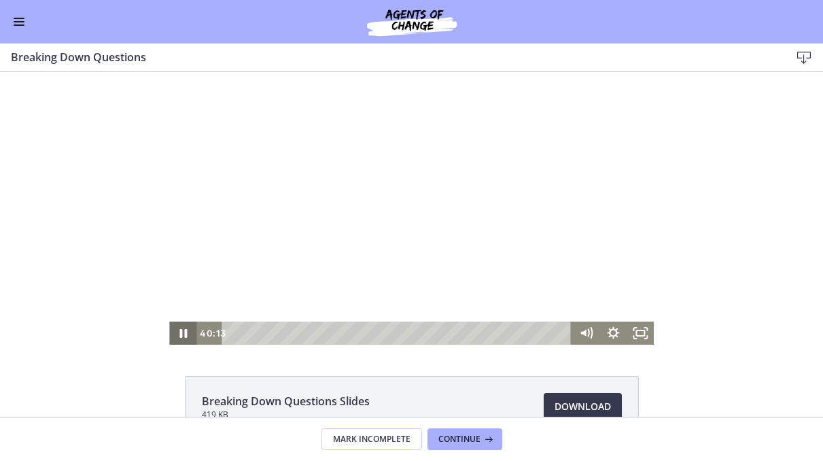
click at [187, 328] on icon "Pause" at bounding box center [182, 332] width 27 height 23
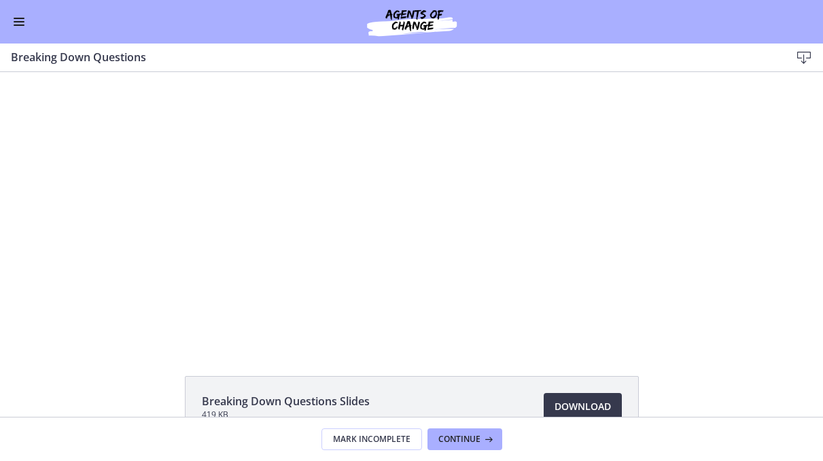
click at [22, 18] on span "Enable menu" at bounding box center [19, 18] width 11 height 1
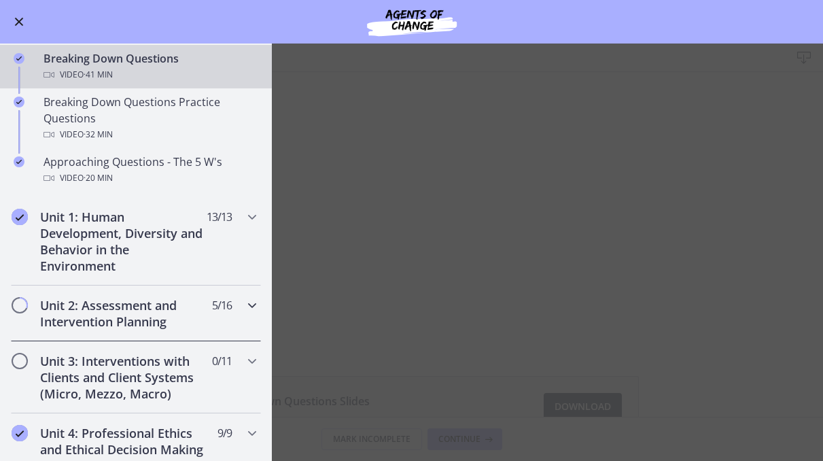
scroll to position [289, 0]
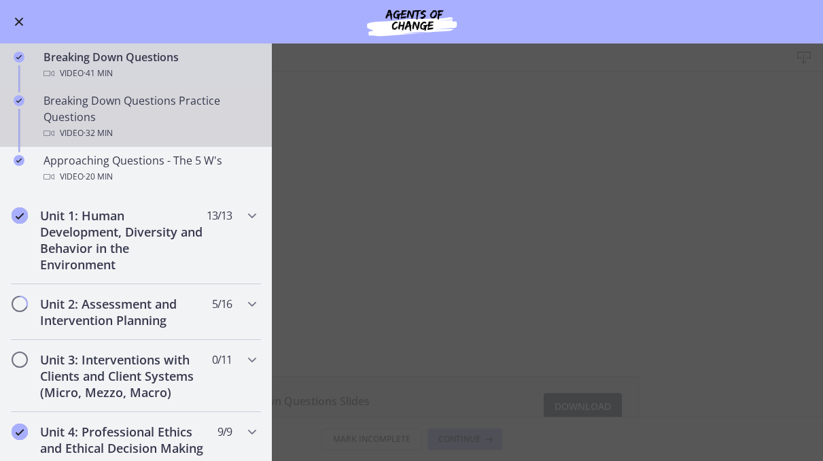
click at [123, 115] on div "Breaking Down Questions Practice Questions Video · 32 min" at bounding box center [149, 116] width 212 height 49
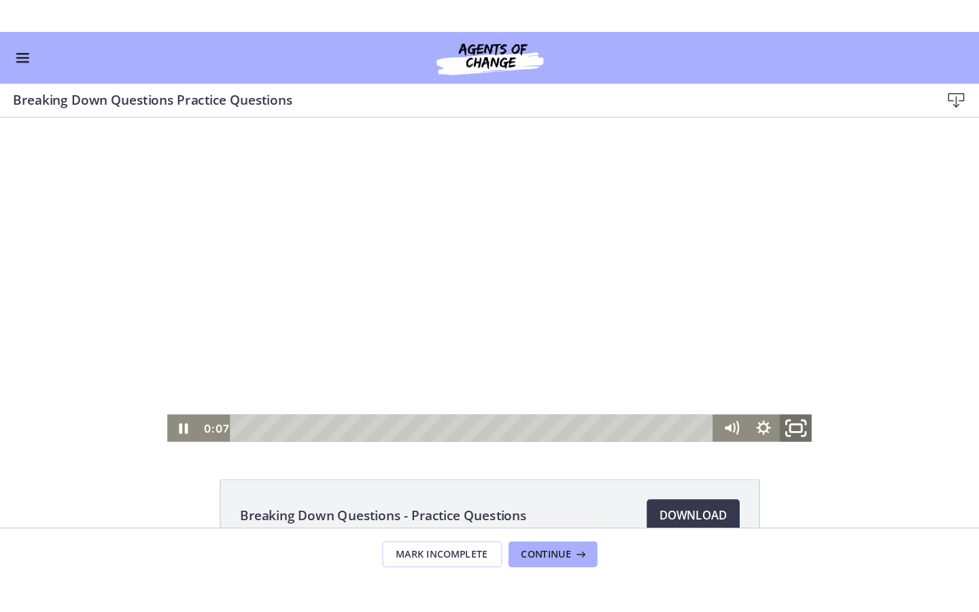
click at [671, 375] on rect "Fullscreen" at bounding box center [669, 377] width 10 height 7
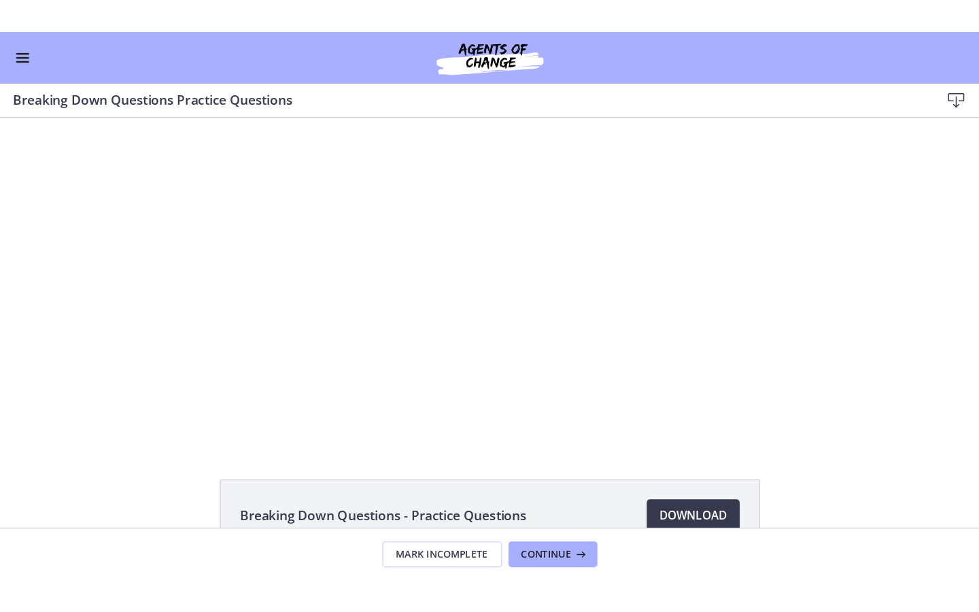
scroll to position [290, 0]
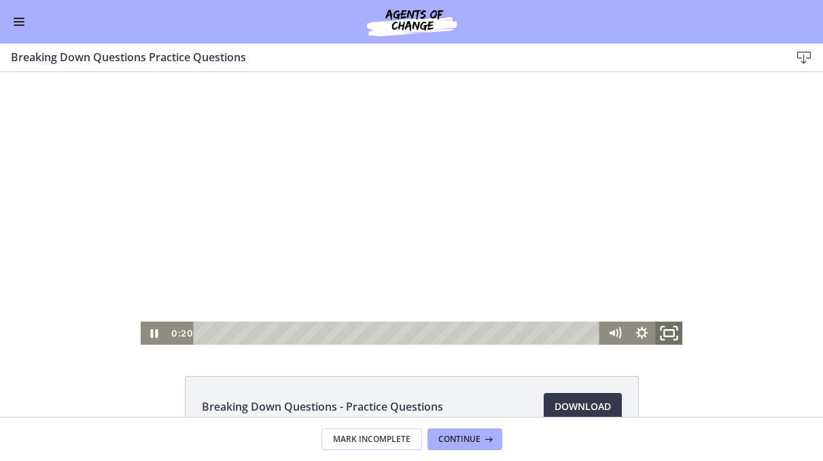
click at [663, 334] on icon "Fullscreen" at bounding box center [668, 333] width 33 height 28
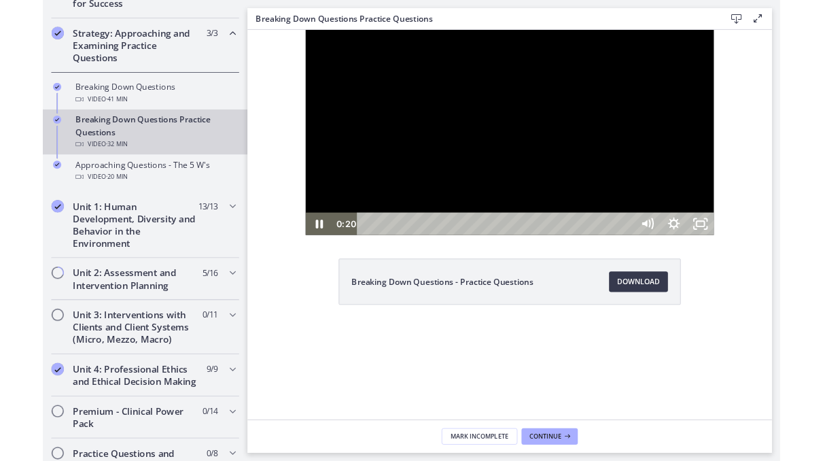
scroll to position [294, 0]
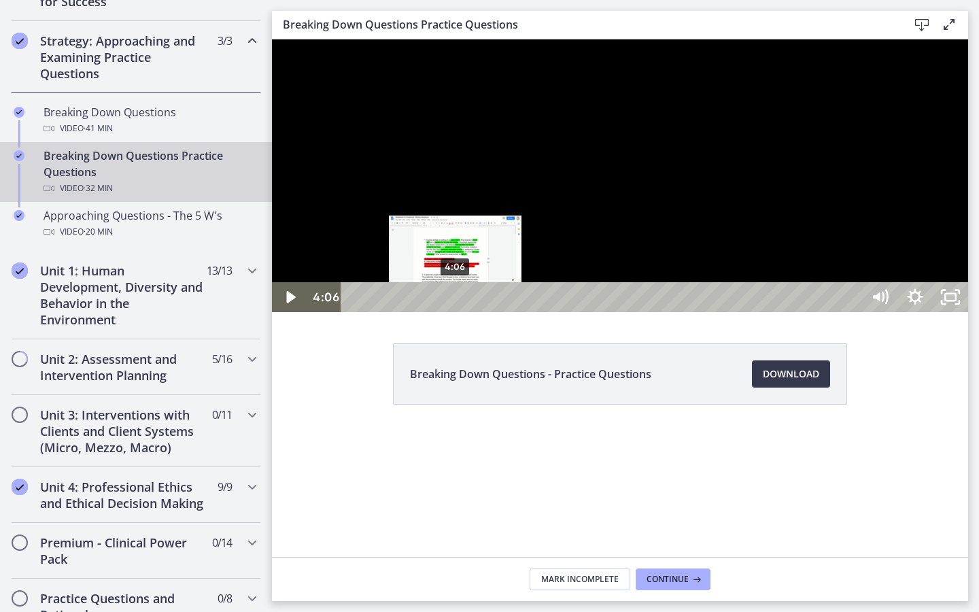
click at [455, 312] on div "4:06" at bounding box center [603, 297] width 499 height 30
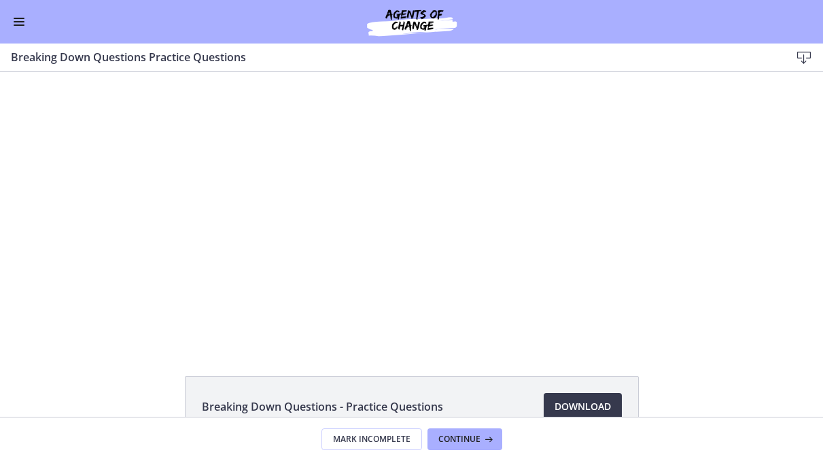
scroll to position [290, 0]
click at [18, 24] on span "Enable menu" at bounding box center [19, 24] width 11 height 1
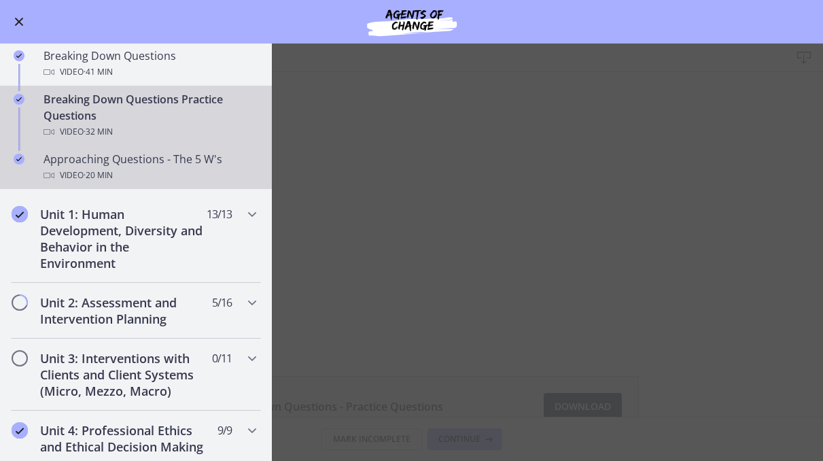
click at [120, 162] on div "Approaching Questions - The 5 W's Video · 20 min" at bounding box center [149, 167] width 212 height 33
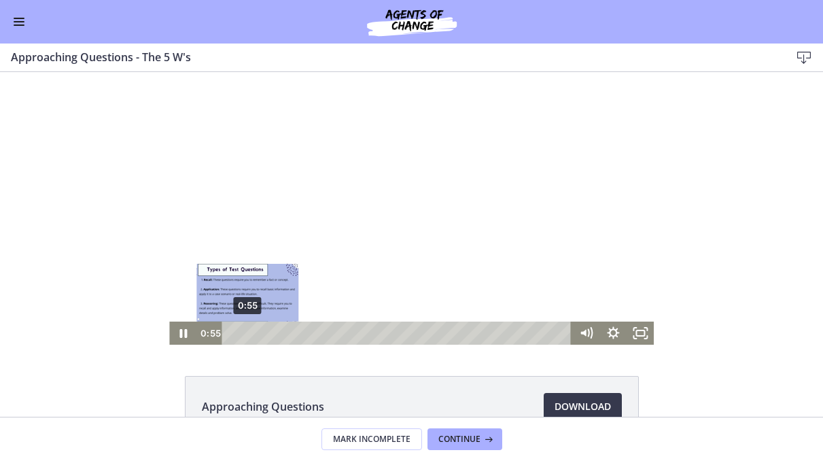
click at [247, 330] on div "0:55" at bounding box center [398, 332] width 333 height 23
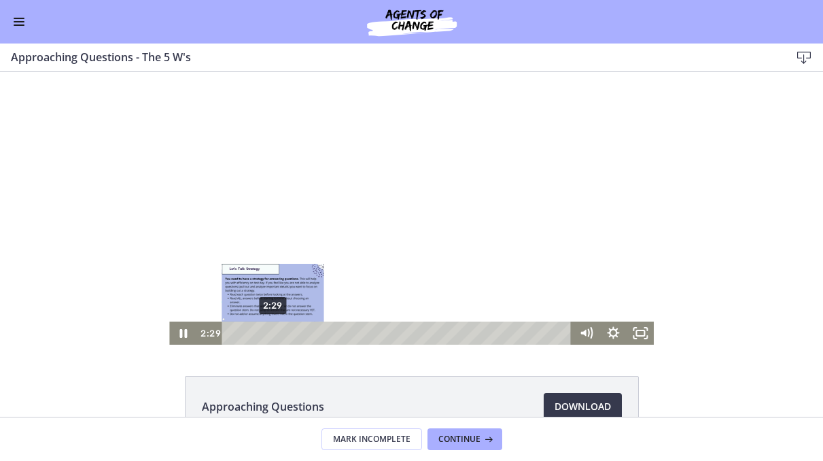
click at [273, 331] on div "2:29" at bounding box center [398, 332] width 333 height 23
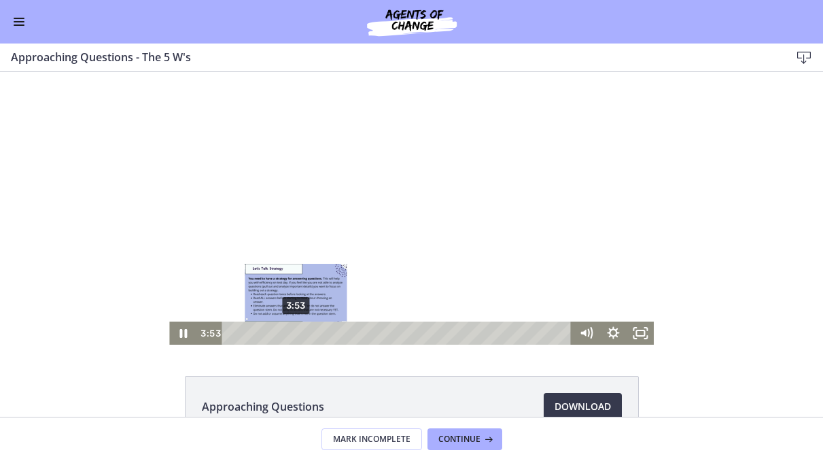
click at [296, 332] on div "3:53" at bounding box center [398, 332] width 333 height 23
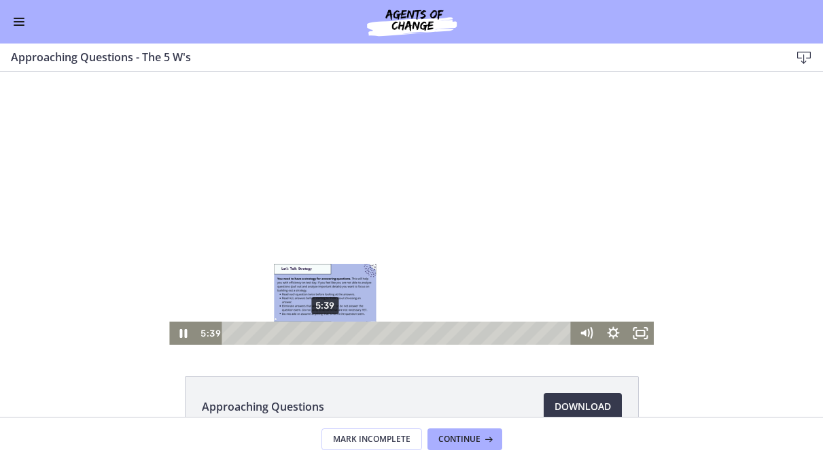
click at [326, 330] on div "5:39" at bounding box center [398, 332] width 333 height 23
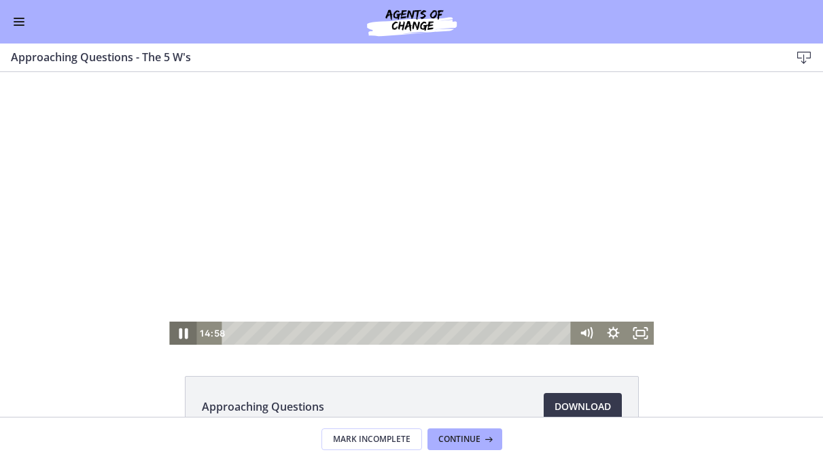
click at [188, 334] on icon "Pause" at bounding box center [182, 333] width 33 height 28
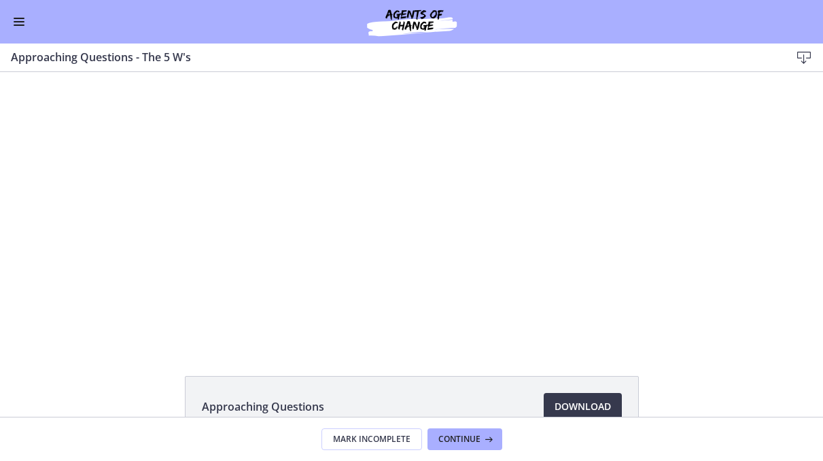
click at [14, 22] on span "Enable menu" at bounding box center [19, 21] width 11 height 1
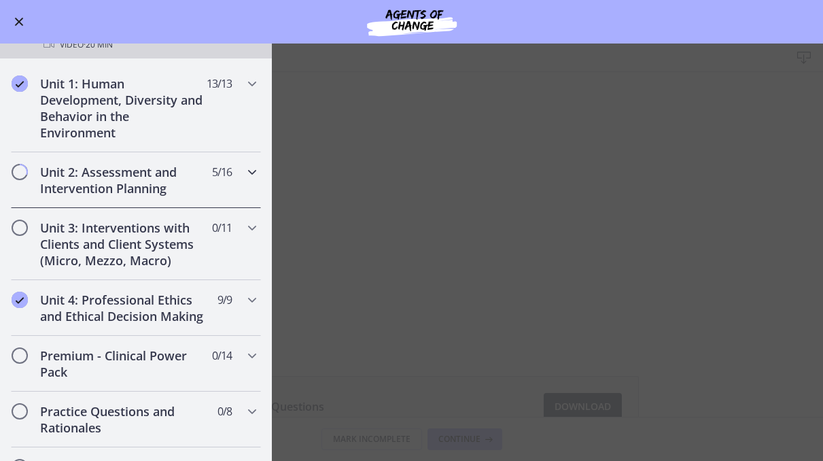
scroll to position [427, 0]
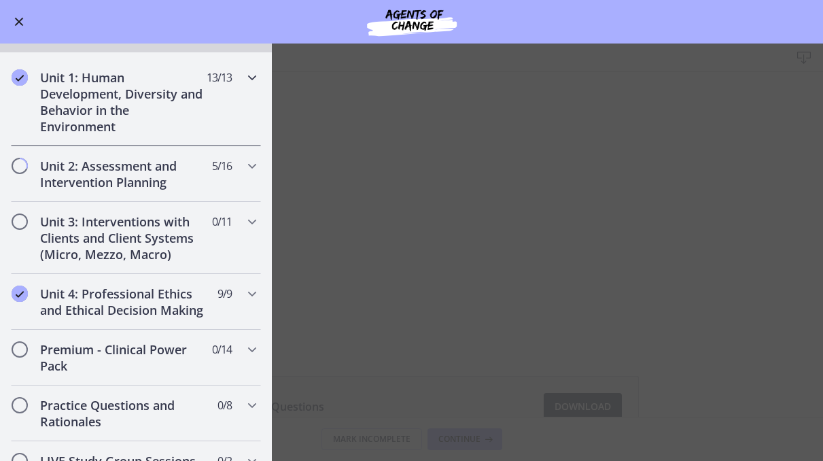
click at [251, 75] on icon "Chapters" at bounding box center [252, 77] width 16 height 16
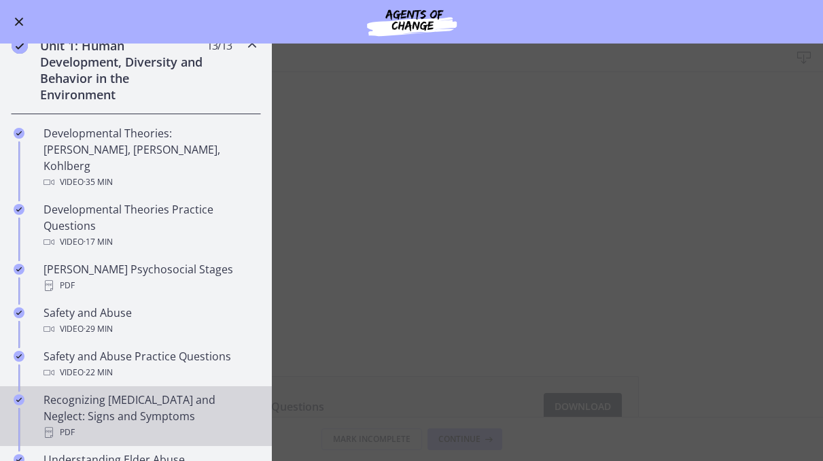
scroll to position [304, 0]
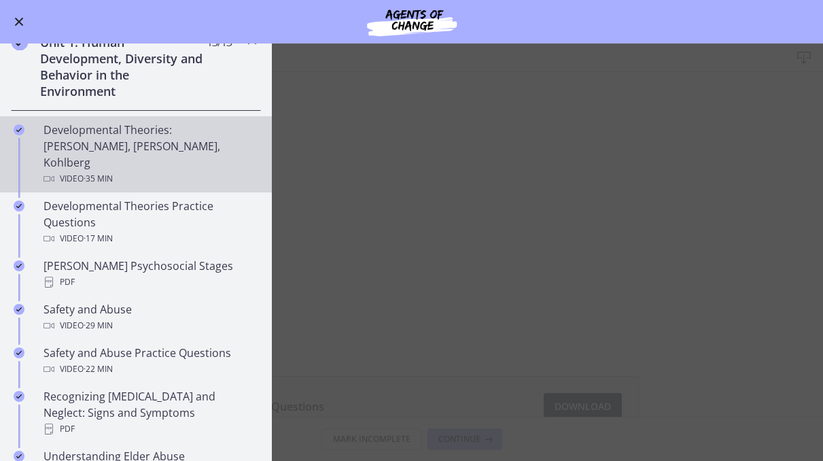
click at [170, 150] on div "Developmental Theories: [PERSON_NAME], [PERSON_NAME], Kohlberg Video · 35 min" at bounding box center [149, 154] width 212 height 65
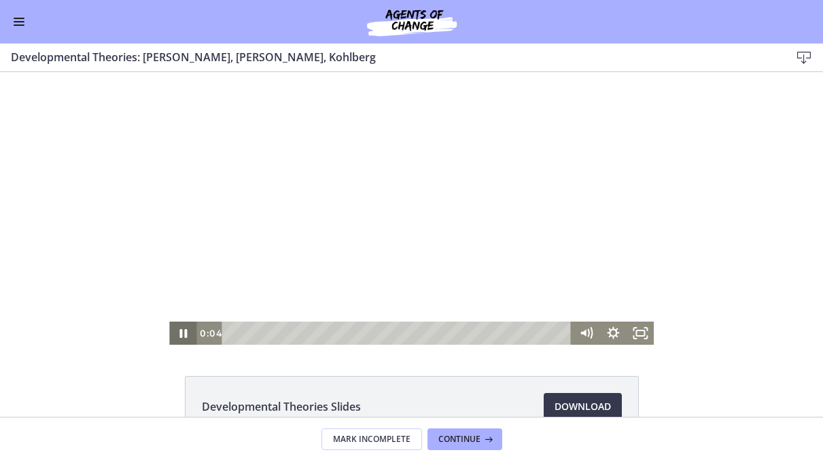
click at [182, 332] on icon "Pause" at bounding box center [182, 332] width 27 height 23
click at [532, 320] on div "Click for sound @keyframes VOLUME_SMALL_WAVE_FLASH { 0% { opacity: 0; } 33% { o…" at bounding box center [411, 208] width 485 height 273
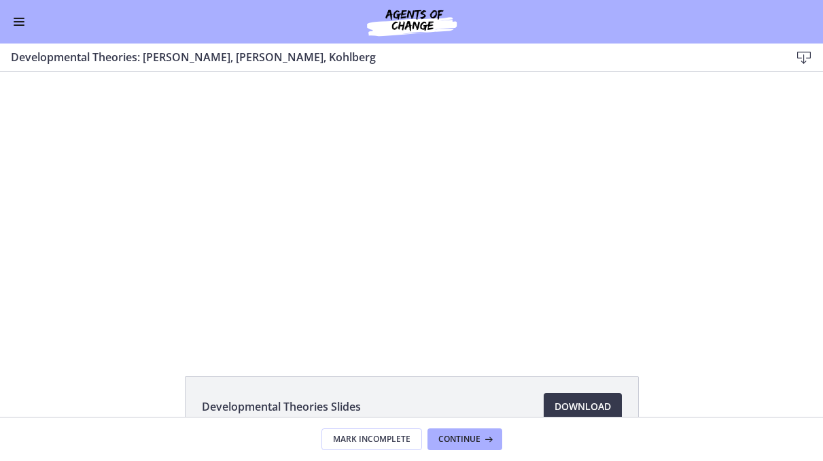
click at [19, 27] on button "Enable menu" at bounding box center [19, 22] width 16 height 16
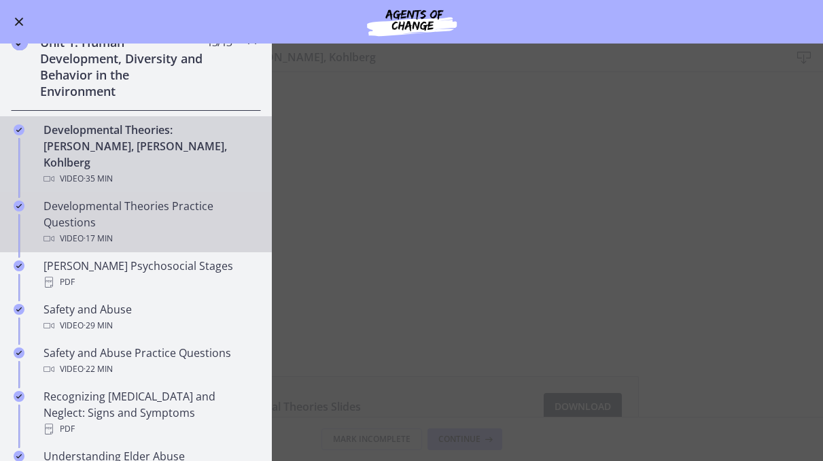
click at [179, 204] on div "Developmental Theories Practice Questions Video · 17 min" at bounding box center [149, 222] width 212 height 49
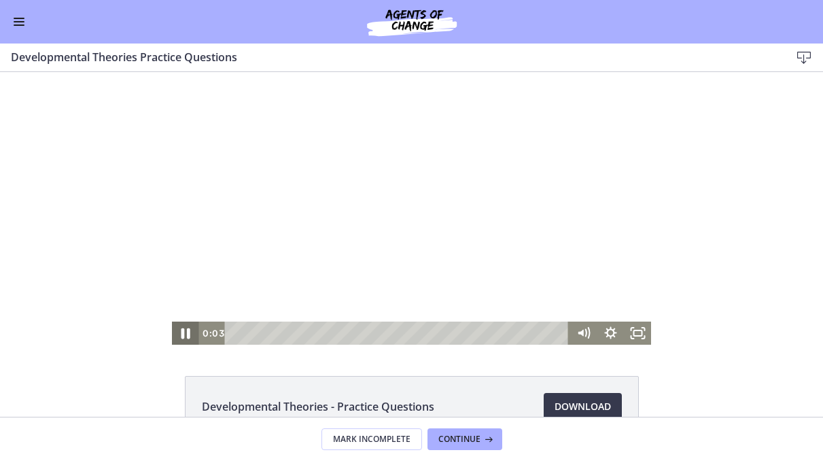
click at [183, 333] on icon "Pause" at bounding box center [185, 333] width 9 height 11
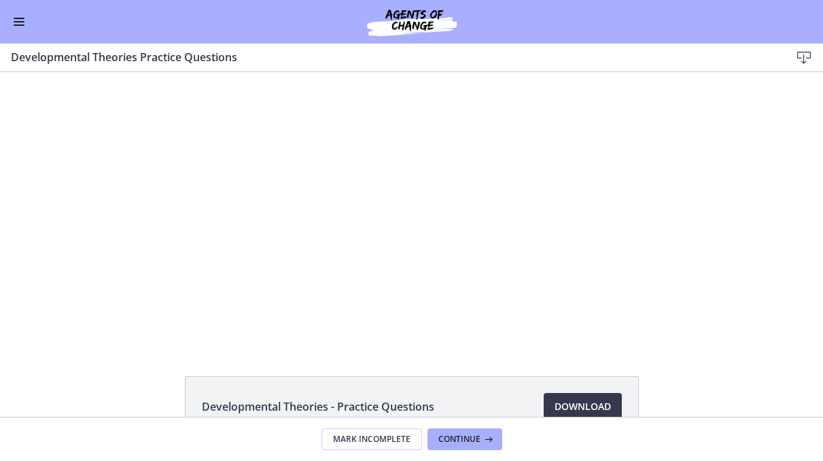
click at [16, 29] on button "Enable menu" at bounding box center [19, 22] width 16 height 16
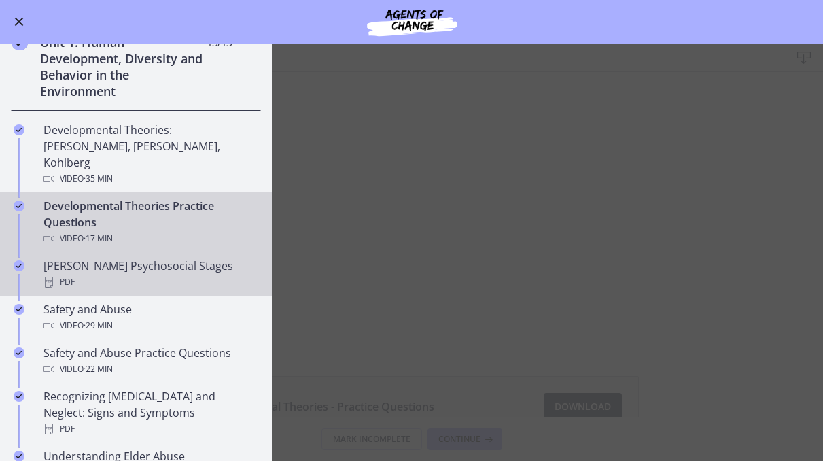
click at [86, 274] on div "PDF" at bounding box center [149, 282] width 212 height 16
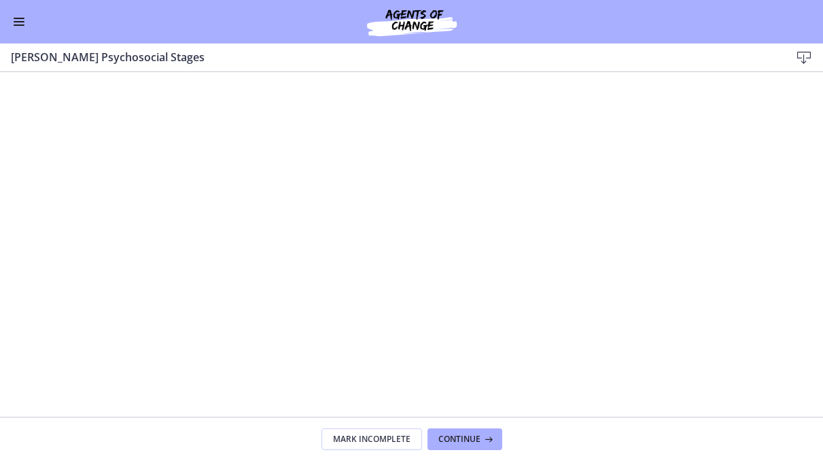
click at [22, 19] on button "Enable menu" at bounding box center [19, 22] width 16 height 16
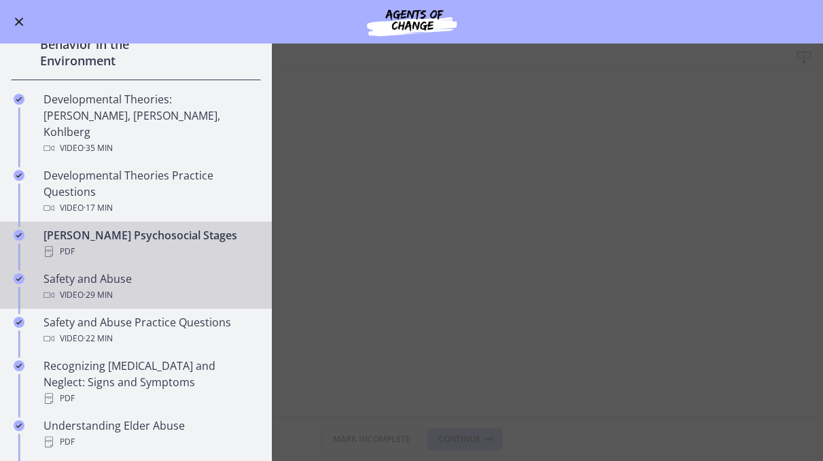
scroll to position [339, 0]
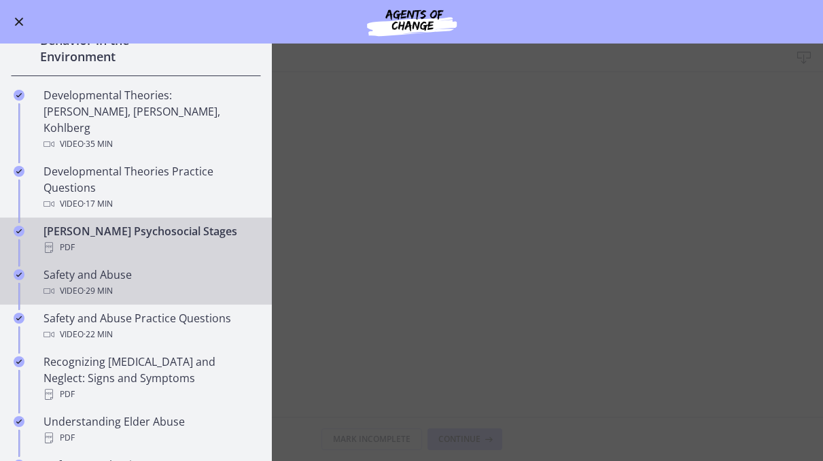
click at [130, 266] on div "Safety and Abuse Video · 29 min" at bounding box center [149, 282] width 212 height 33
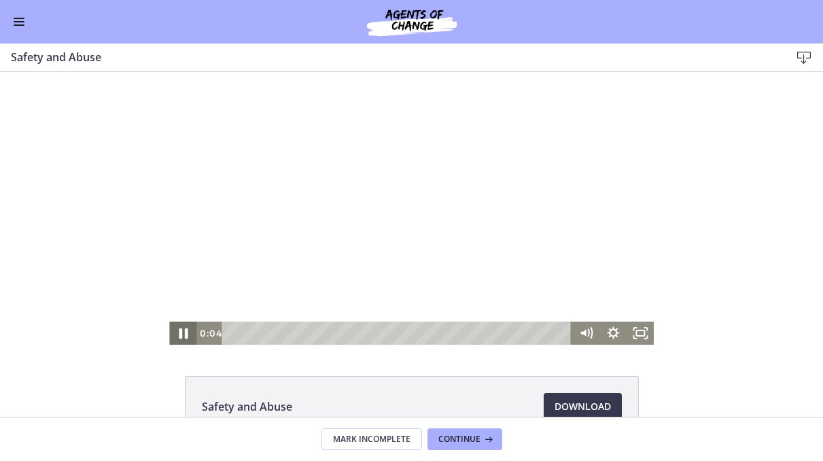
click at [185, 333] on icon "Pause" at bounding box center [183, 333] width 9 height 11
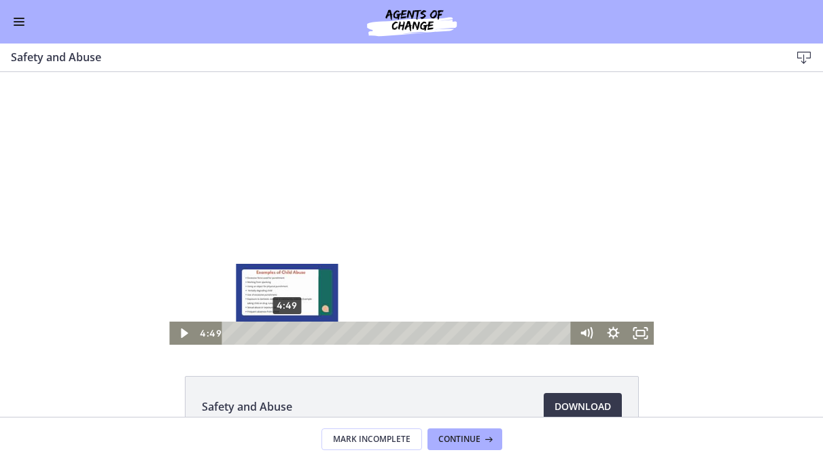
click at [281, 330] on div "4:49" at bounding box center [398, 332] width 333 height 23
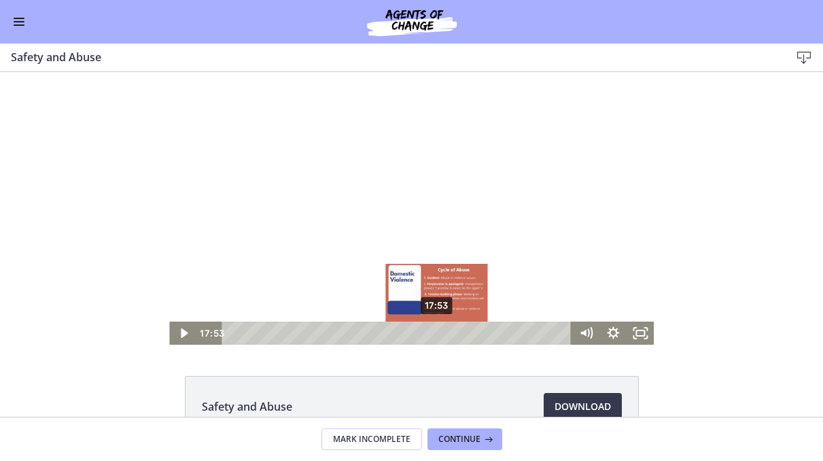
click at [438, 330] on div "17:53" at bounding box center [398, 332] width 333 height 23
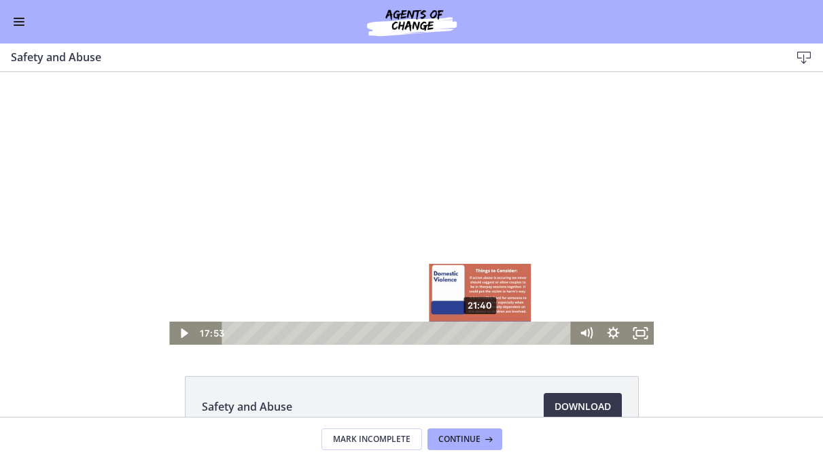
click at [481, 334] on div "21:40" at bounding box center [398, 332] width 333 height 23
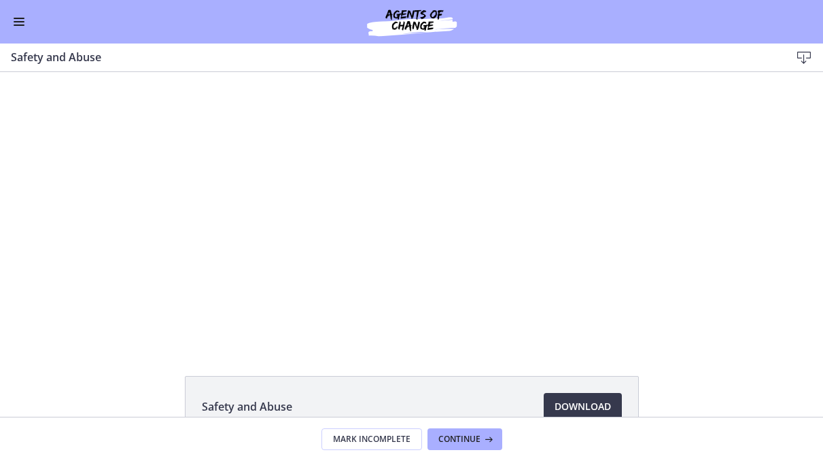
click at [28, 21] on div "Go to Dashboard" at bounding box center [411, 21] width 823 height 43
click at [20, 22] on span "Enable menu" at bounding box center [19, 21] width 11 height 1
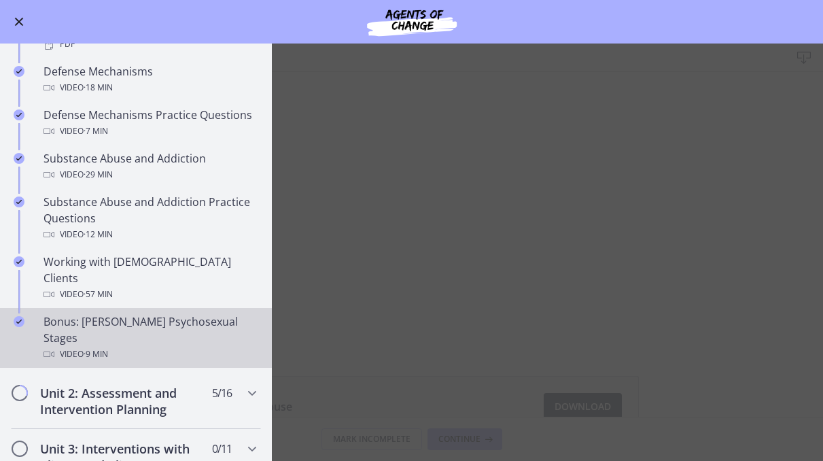
scroll to position [732, 0]
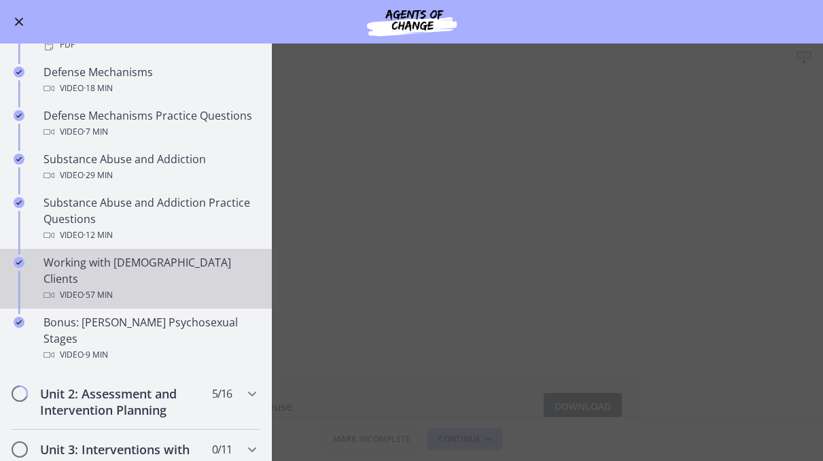
click at [131, 254] on div "Working with [DEMOGRAPHIC_DATA] Clients Video · 57 min" at bounding box center [149, 278] width 212 height 49
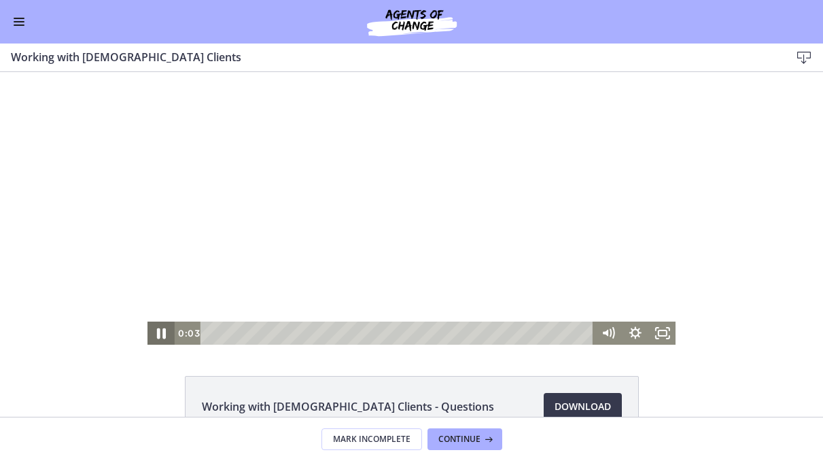
click at [154, 337] on icon "Pause" at bounding box center [161, 333] width 33 height 28
